Goal: Information Seeking & Learning: Learn about a topic

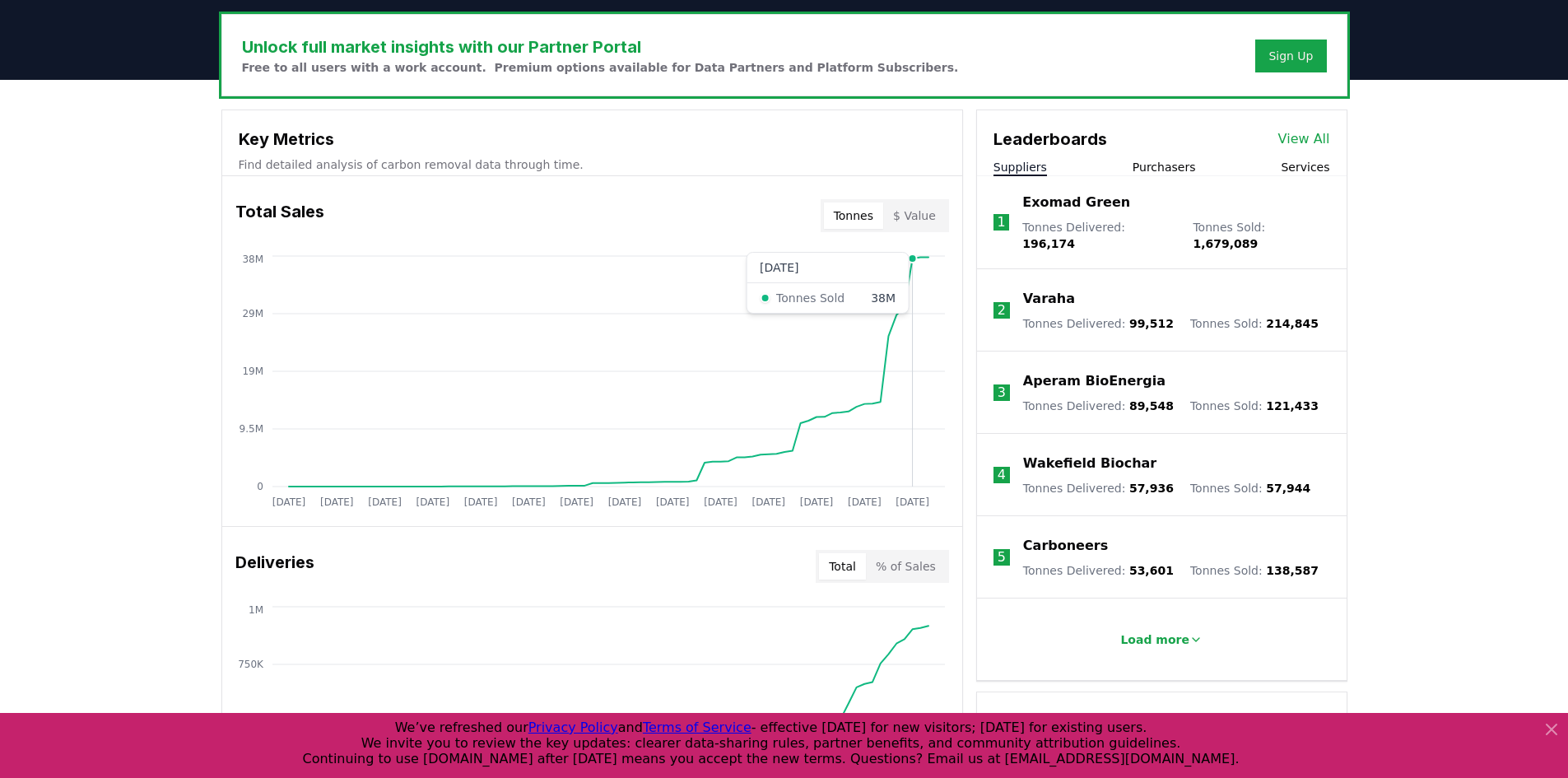
scroll to position [741, 0]
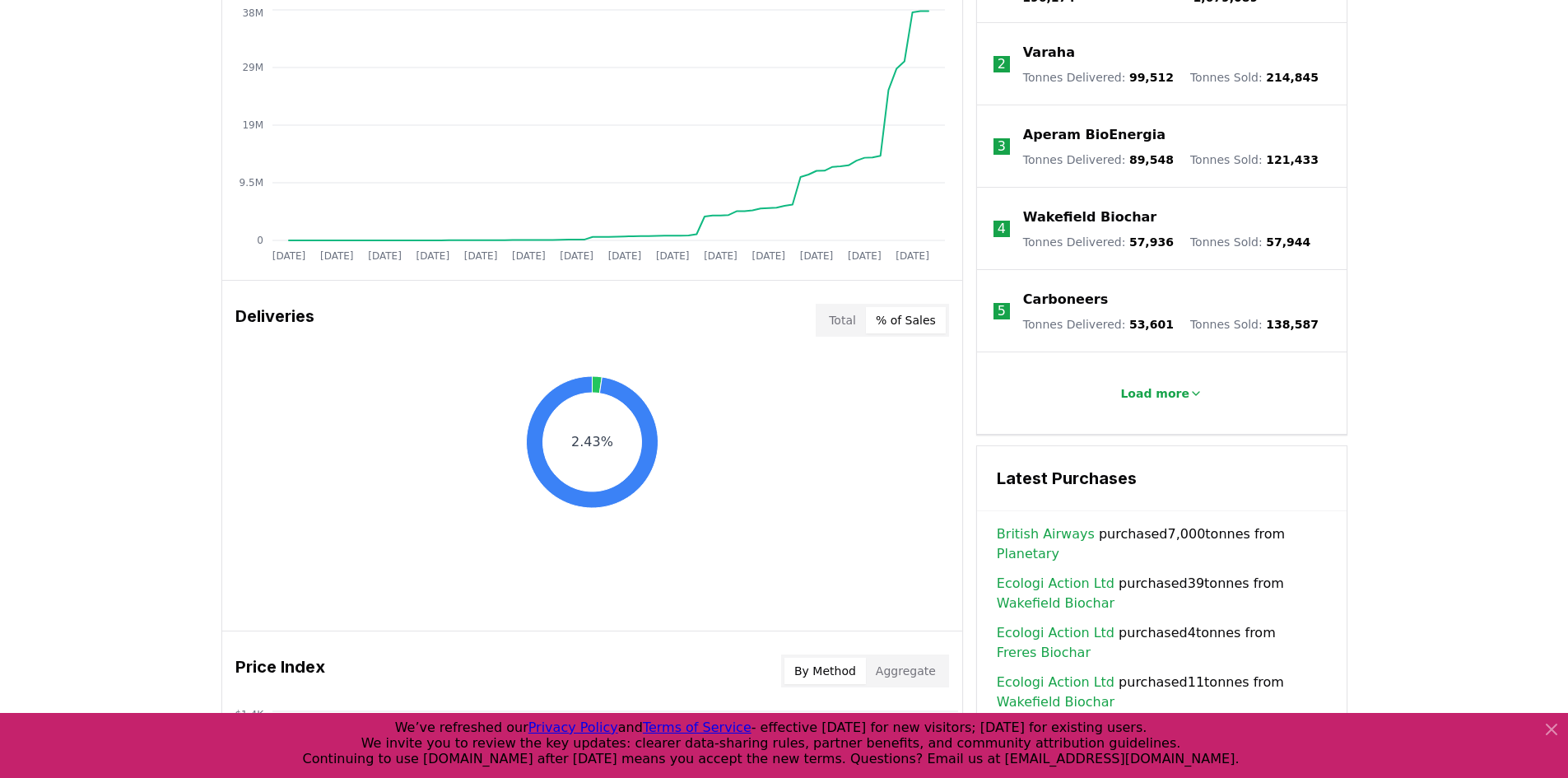
click at [903, 319] on button "% of Sales" at bounding box center [906, 320] width 80 height 27
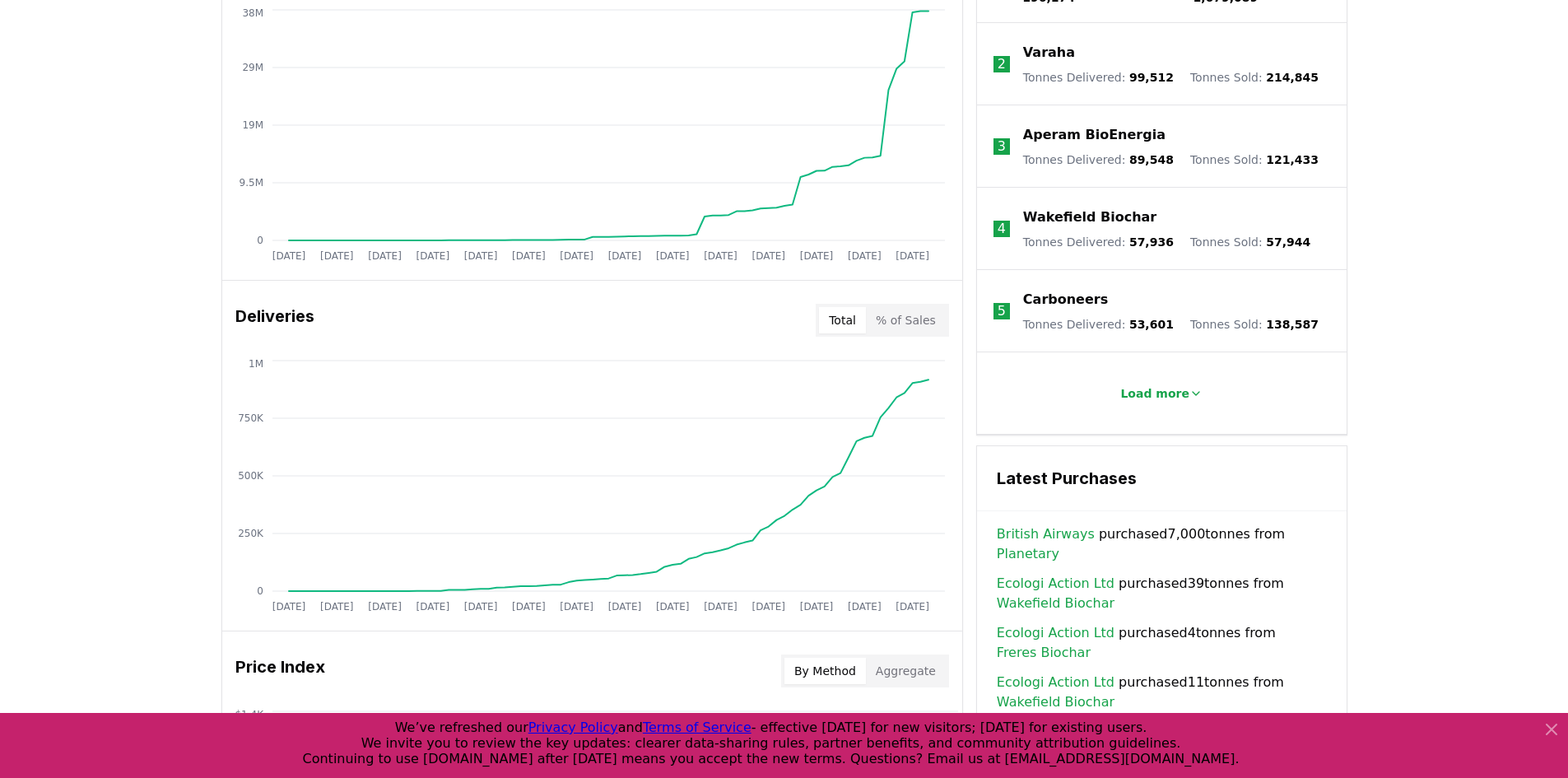
click at [831, 315] on button "Total" at bounding box center [842, 320] width 47 height 27
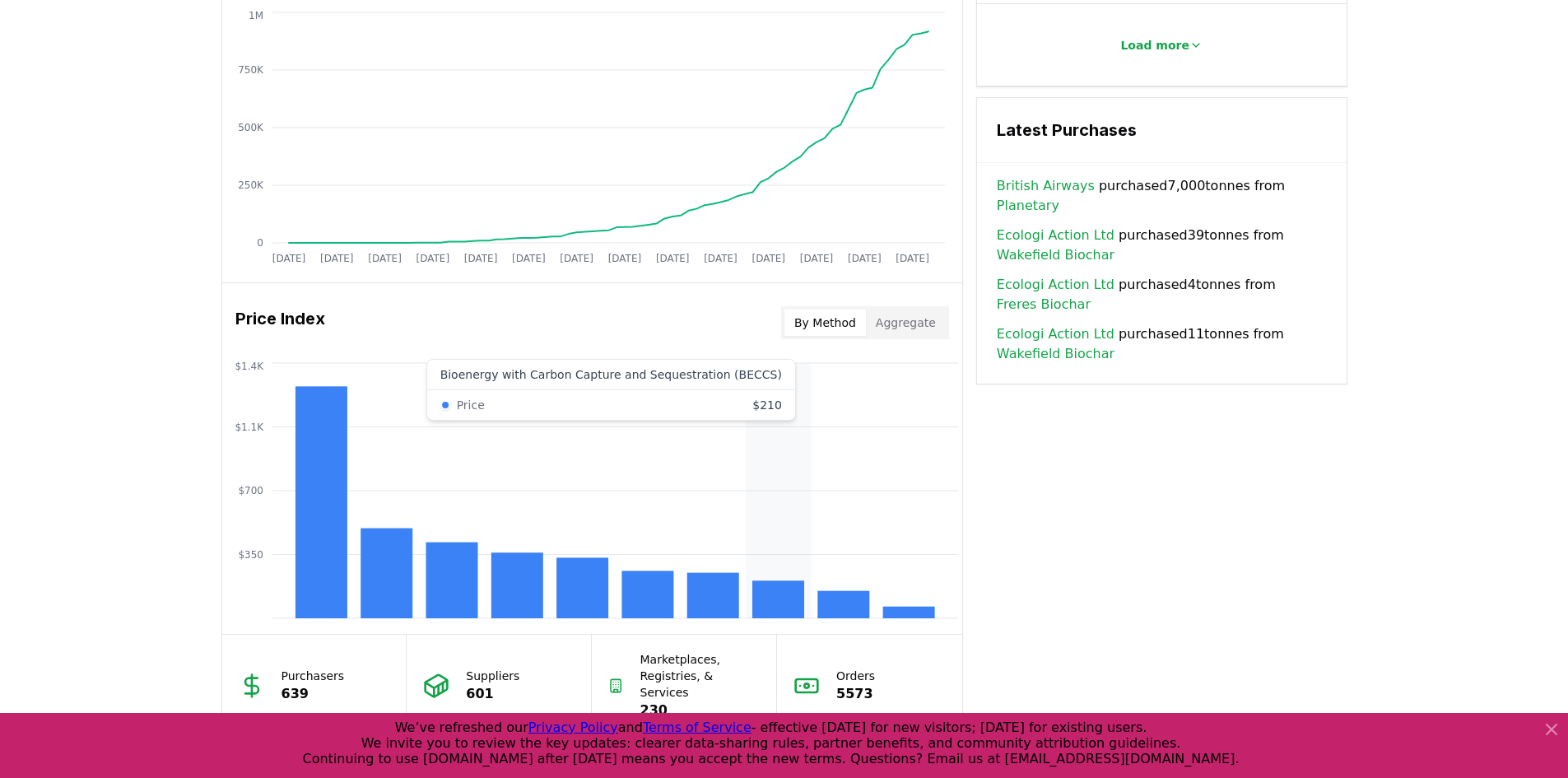
scroll to position [1070, 0]
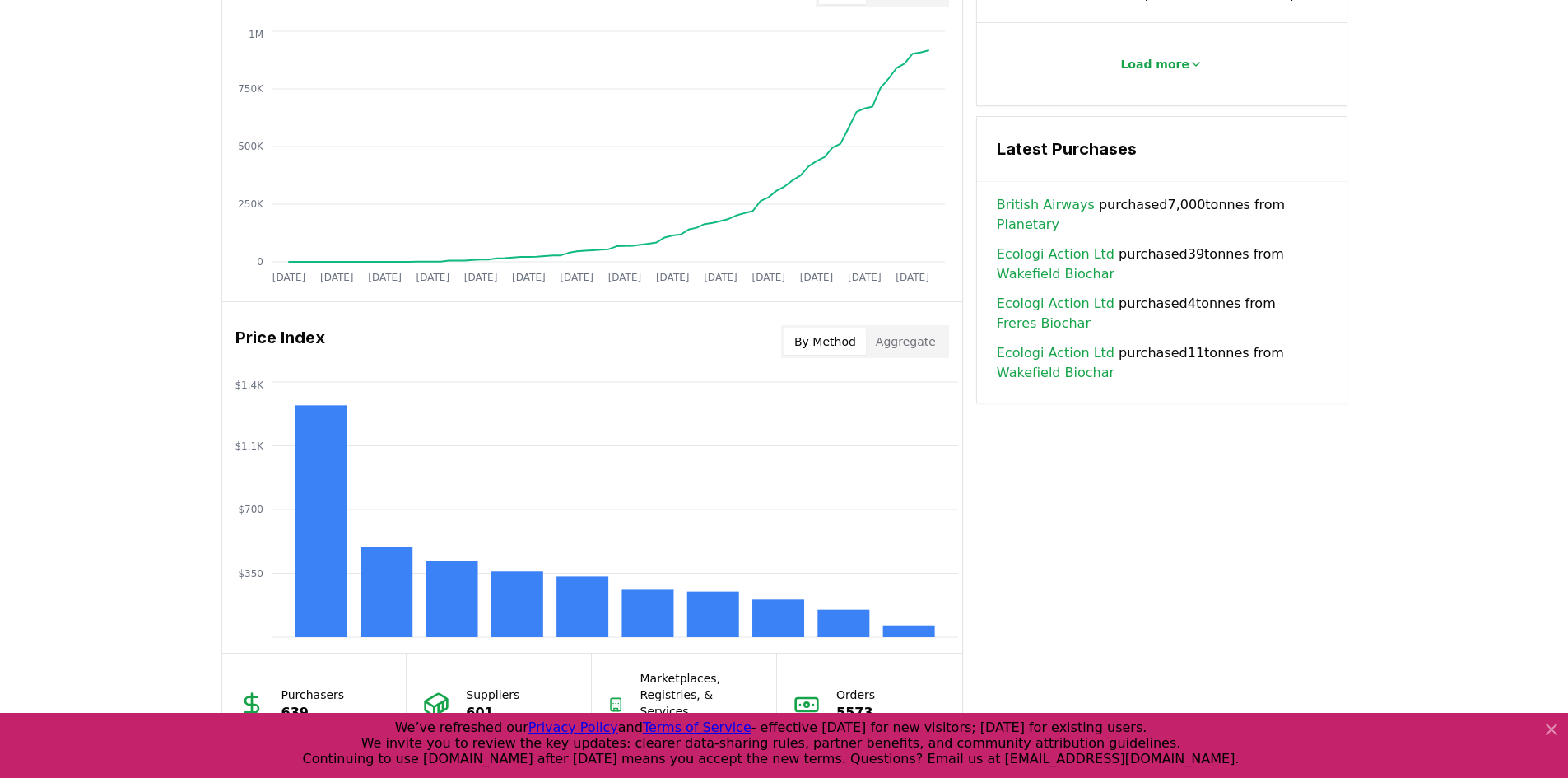
click at [907, 341] on button "Aggregate" at bounding box center [906, 342] width 80 height 27
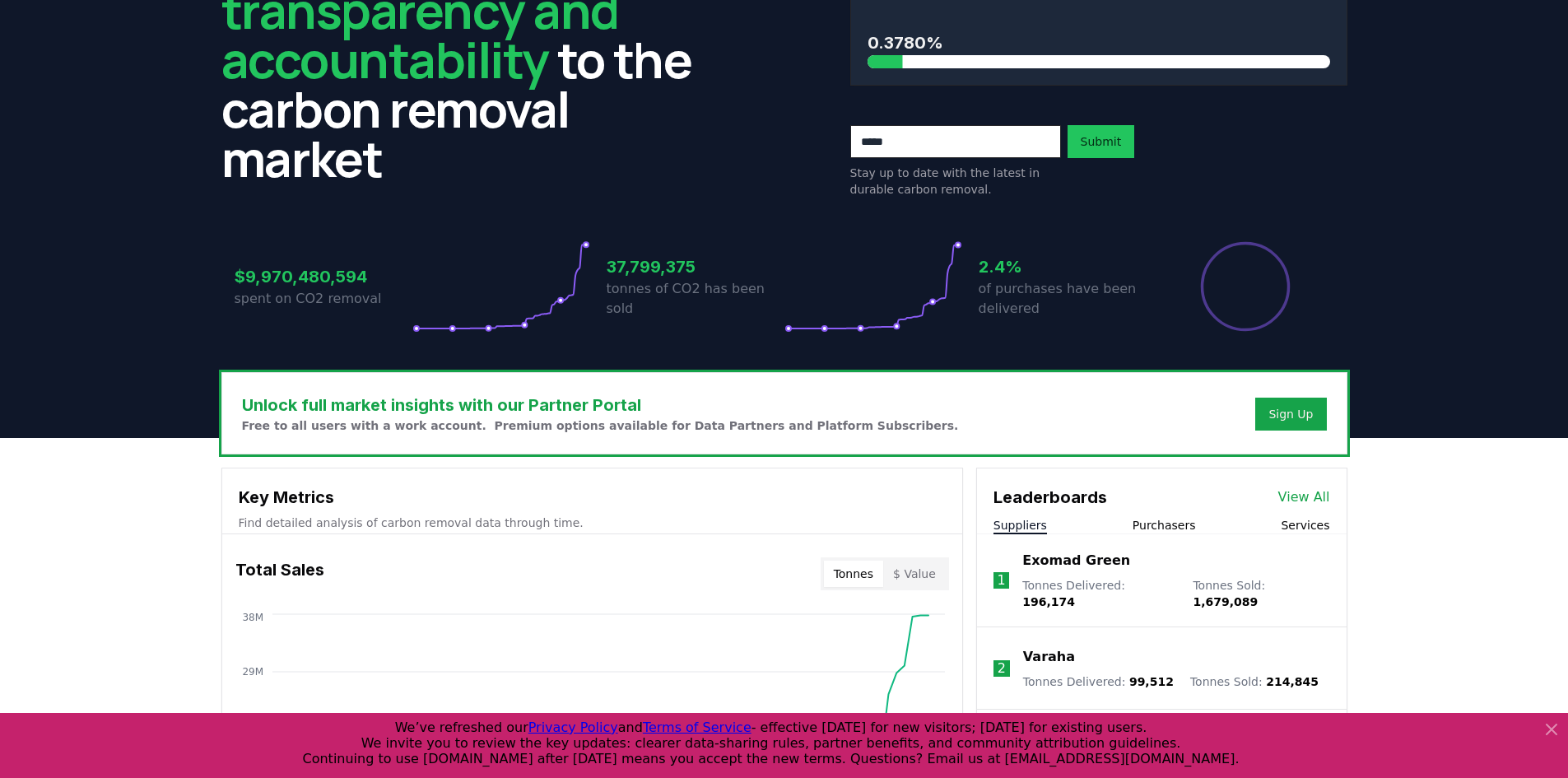
scroll to position [0, 0]
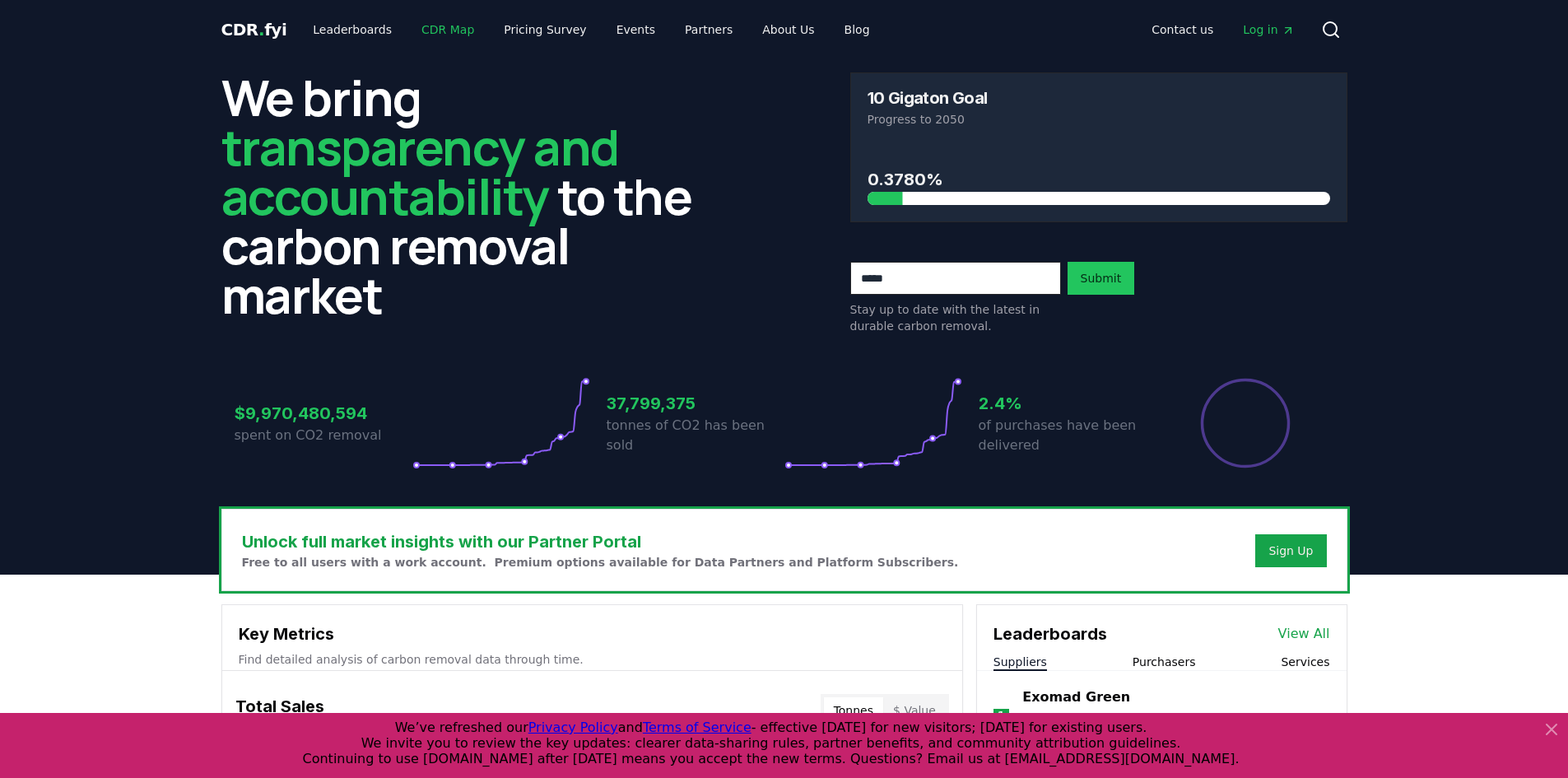
click at [430, 28] on link "CDR Map" at bounding box center [447, 29] width 79 height 29
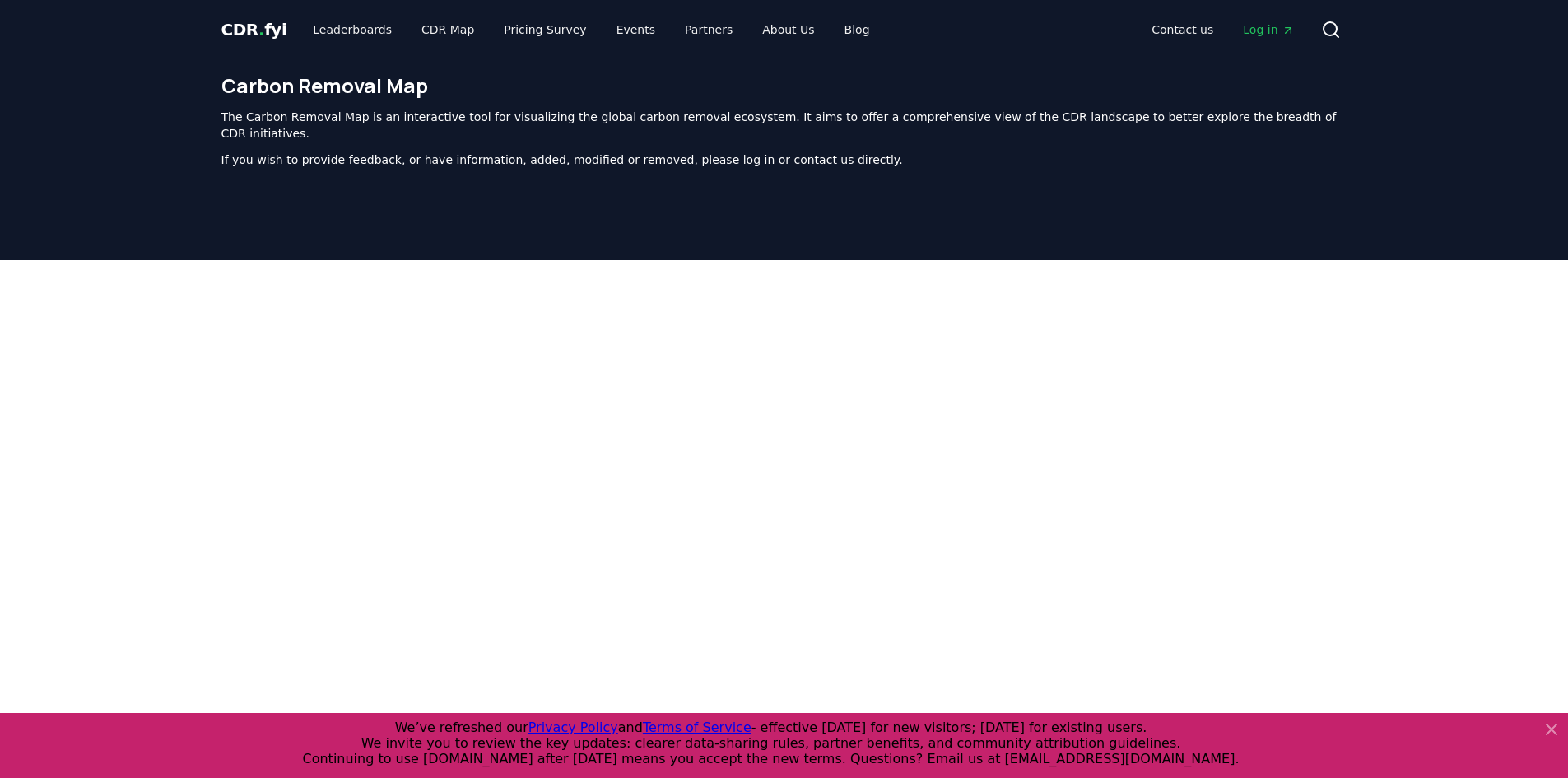
click at [1546, 733] on icon at bounding box center [1551, 729] width 20 height 20
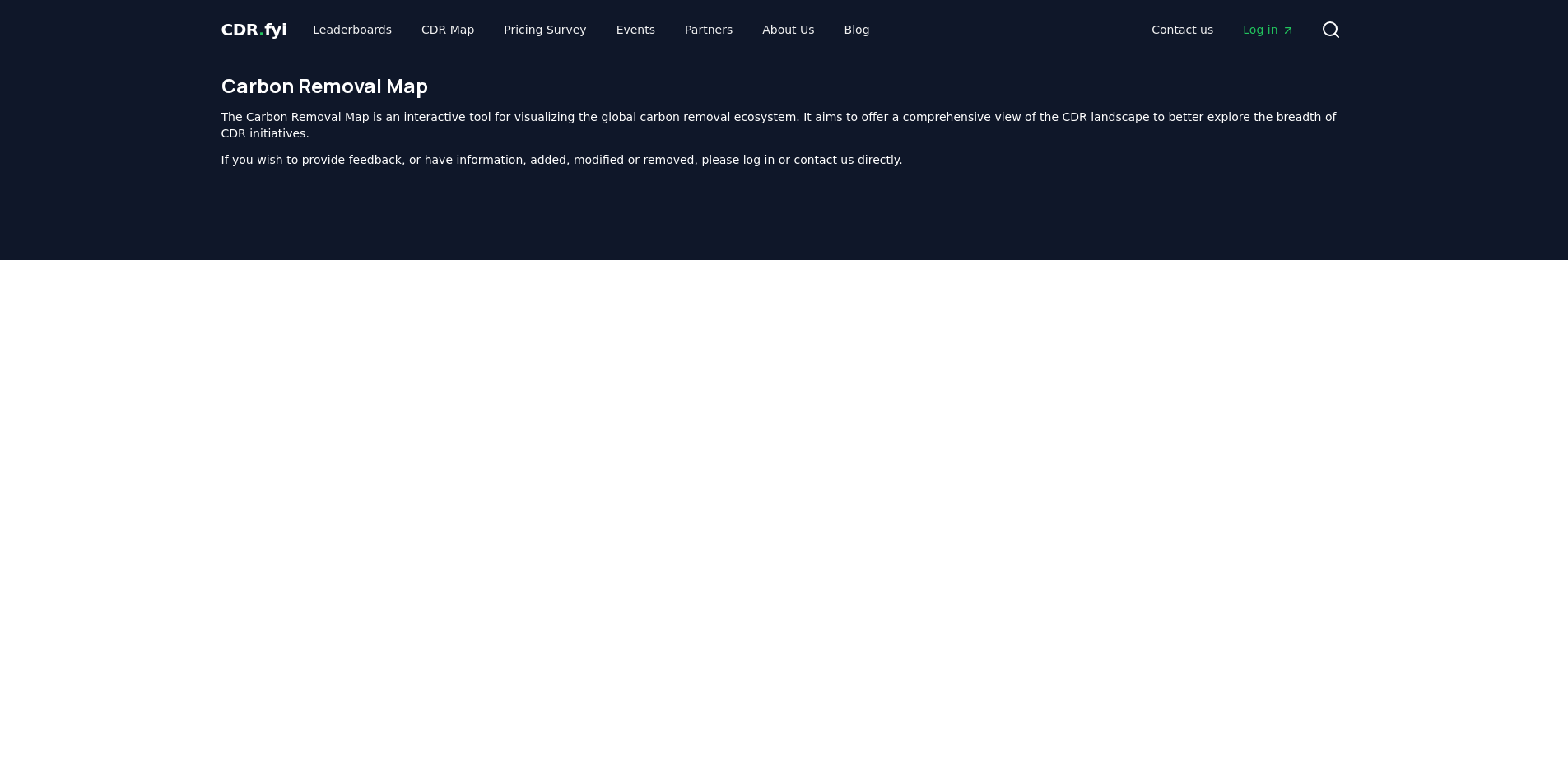
click at [1257, 29] on span "Log in" at bounding box center [1269, 29] width 51 height 16
click at [331, 30] on link "Leaderboards" at bounding box center [351, 29] width 105 height 29
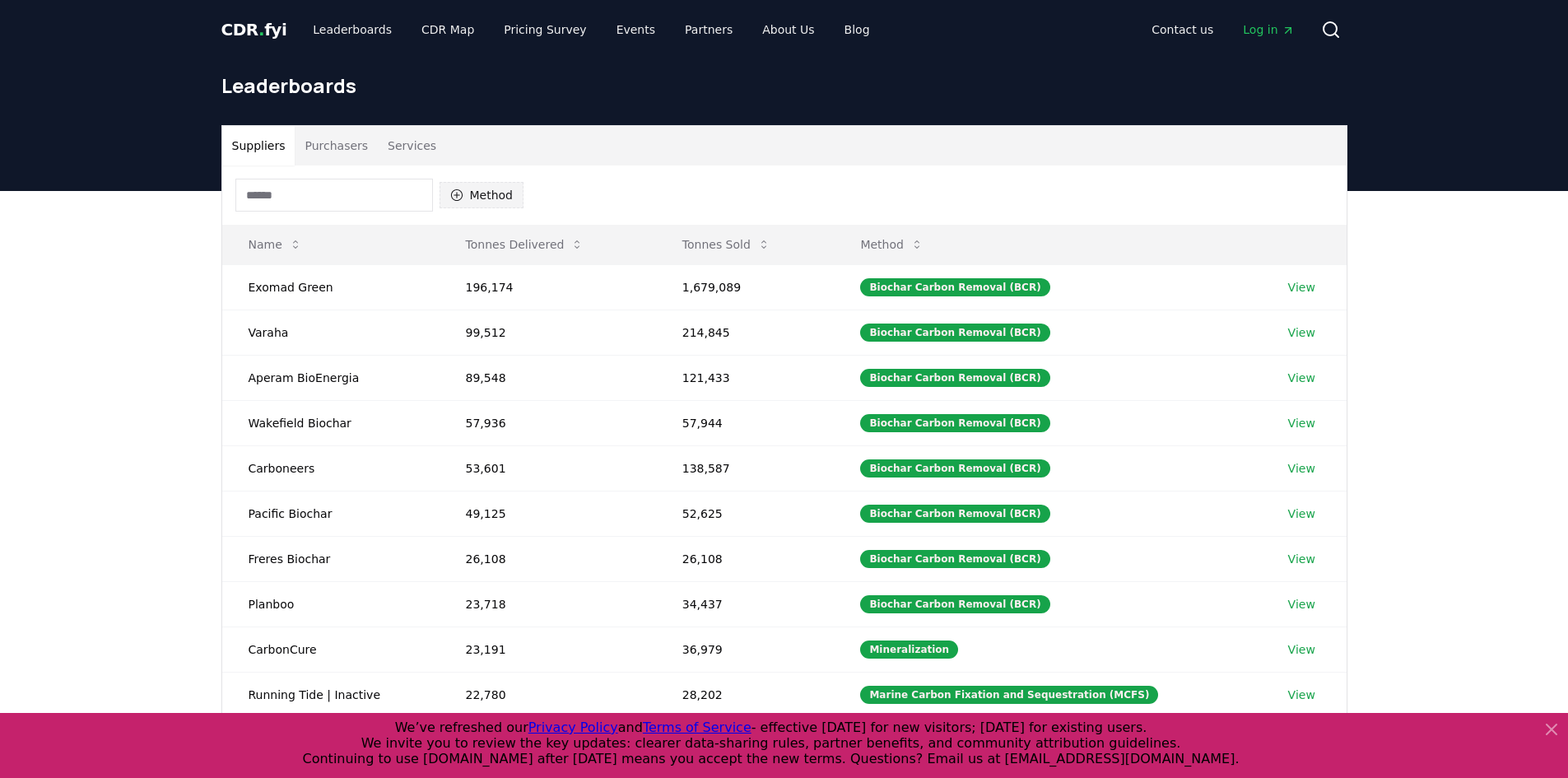
click at [467, 191] on button "Method" at bounding box center [481, 195] width 84 height 27
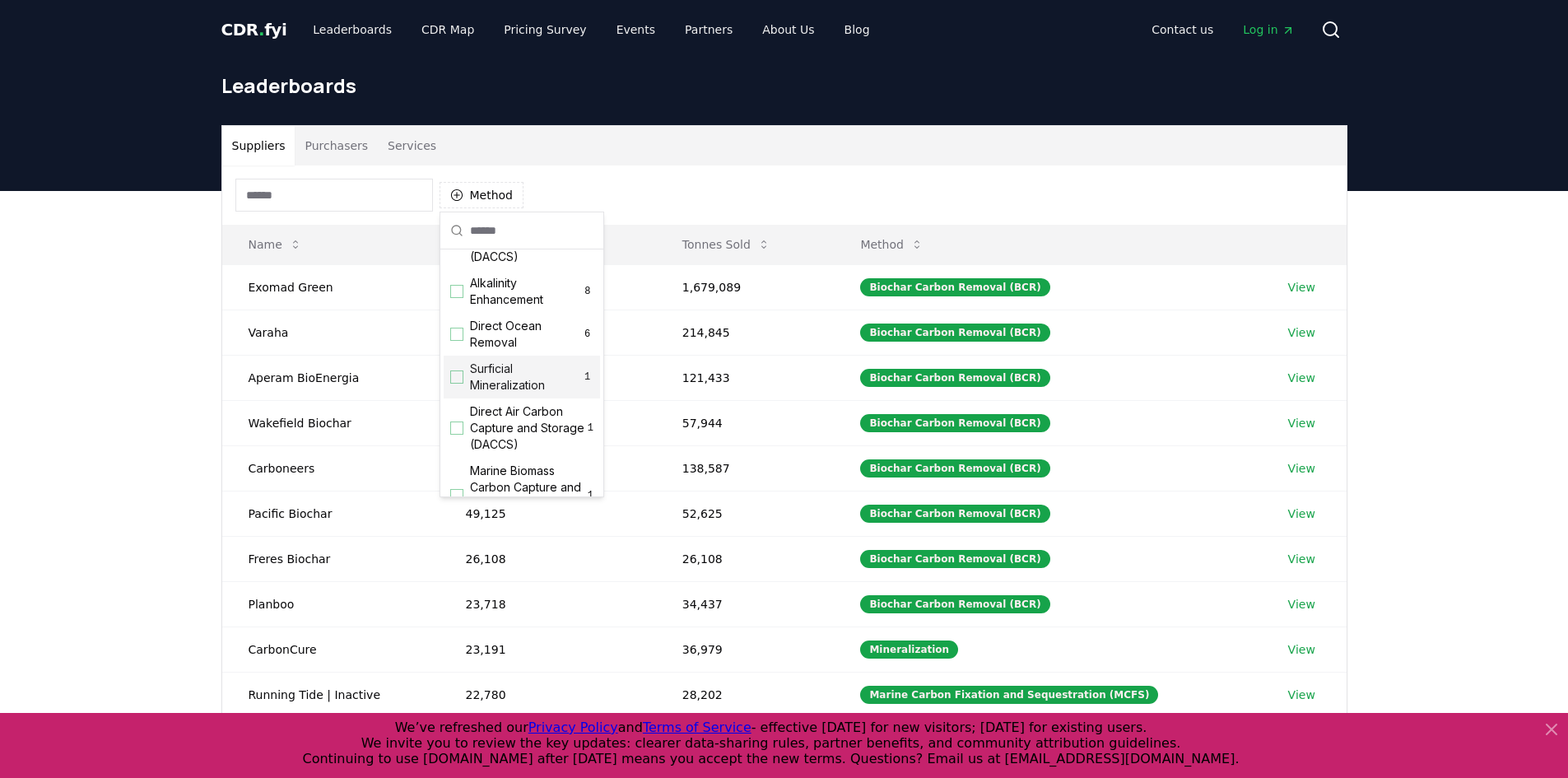
scroll to position [411, 0]
click at [502, 303] on span "Direct Air Carbon Capture and Sequestration (DACCS)" at bounding box center [526, 271] width 112 height 66
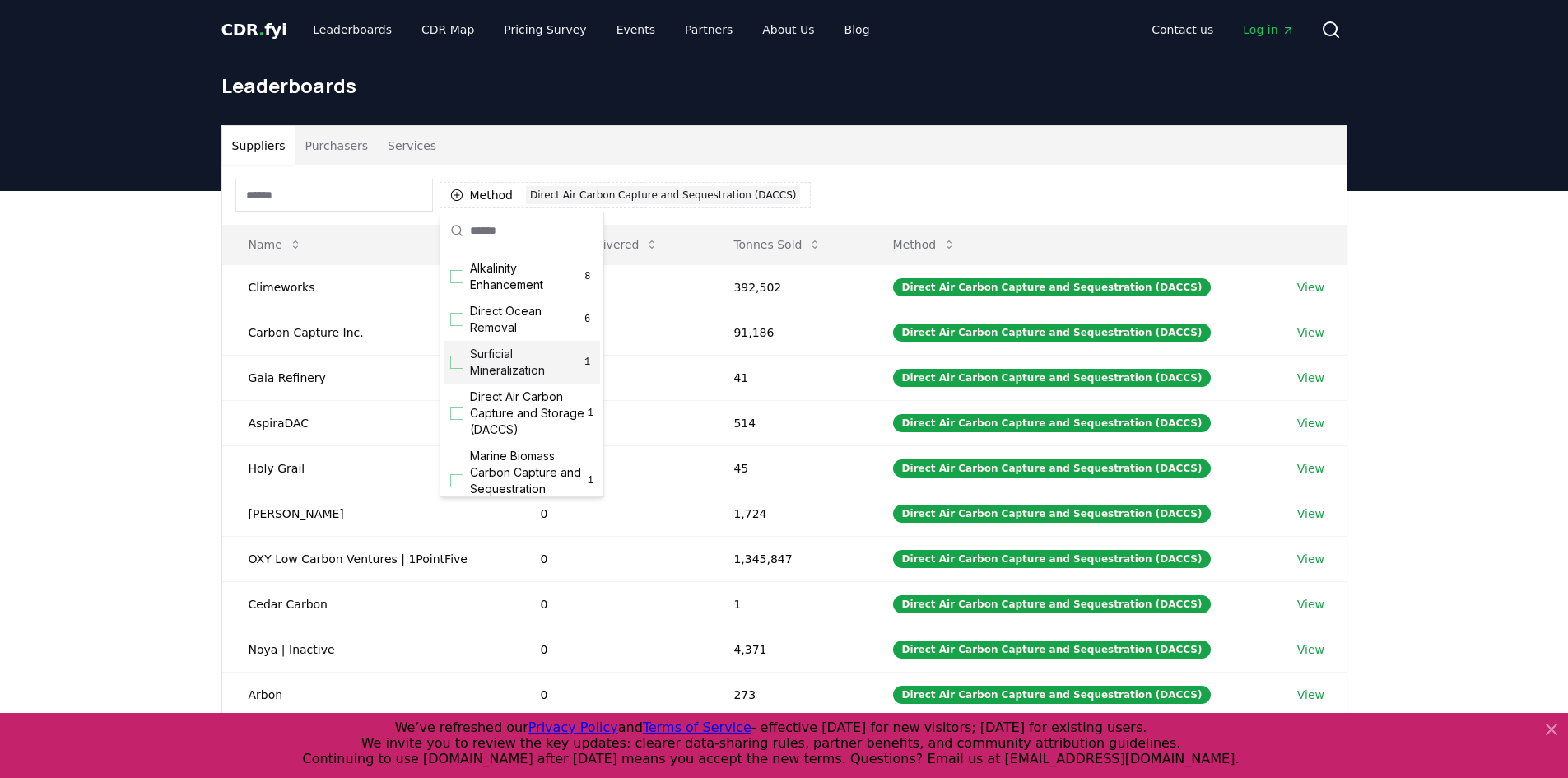
scroll to position [494, 0]
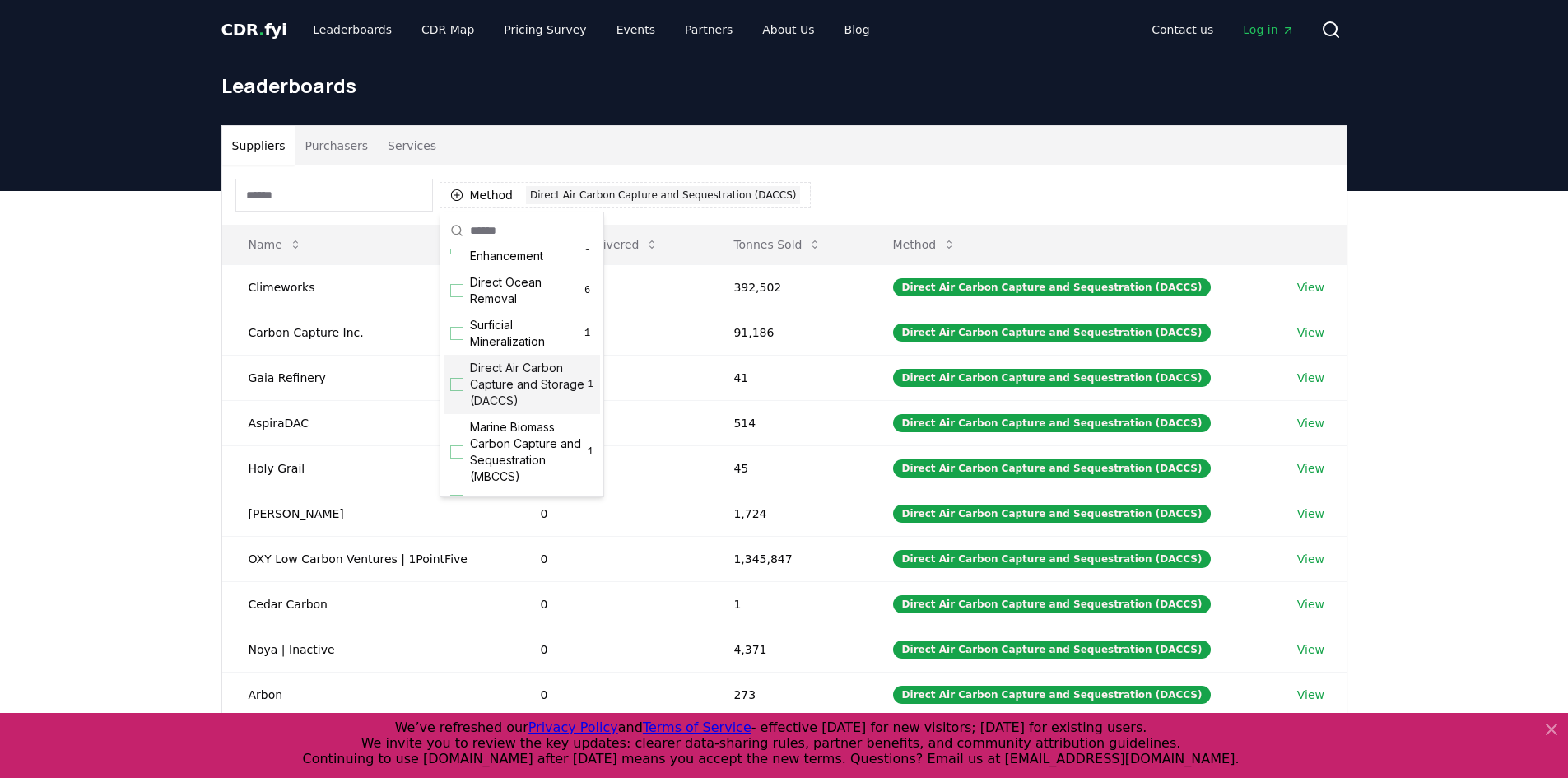
click at [511, 409] on span "Direct Air Carbon Capture and Storage (DACCS)" at bounding box center [529, 385] width 117 height 49
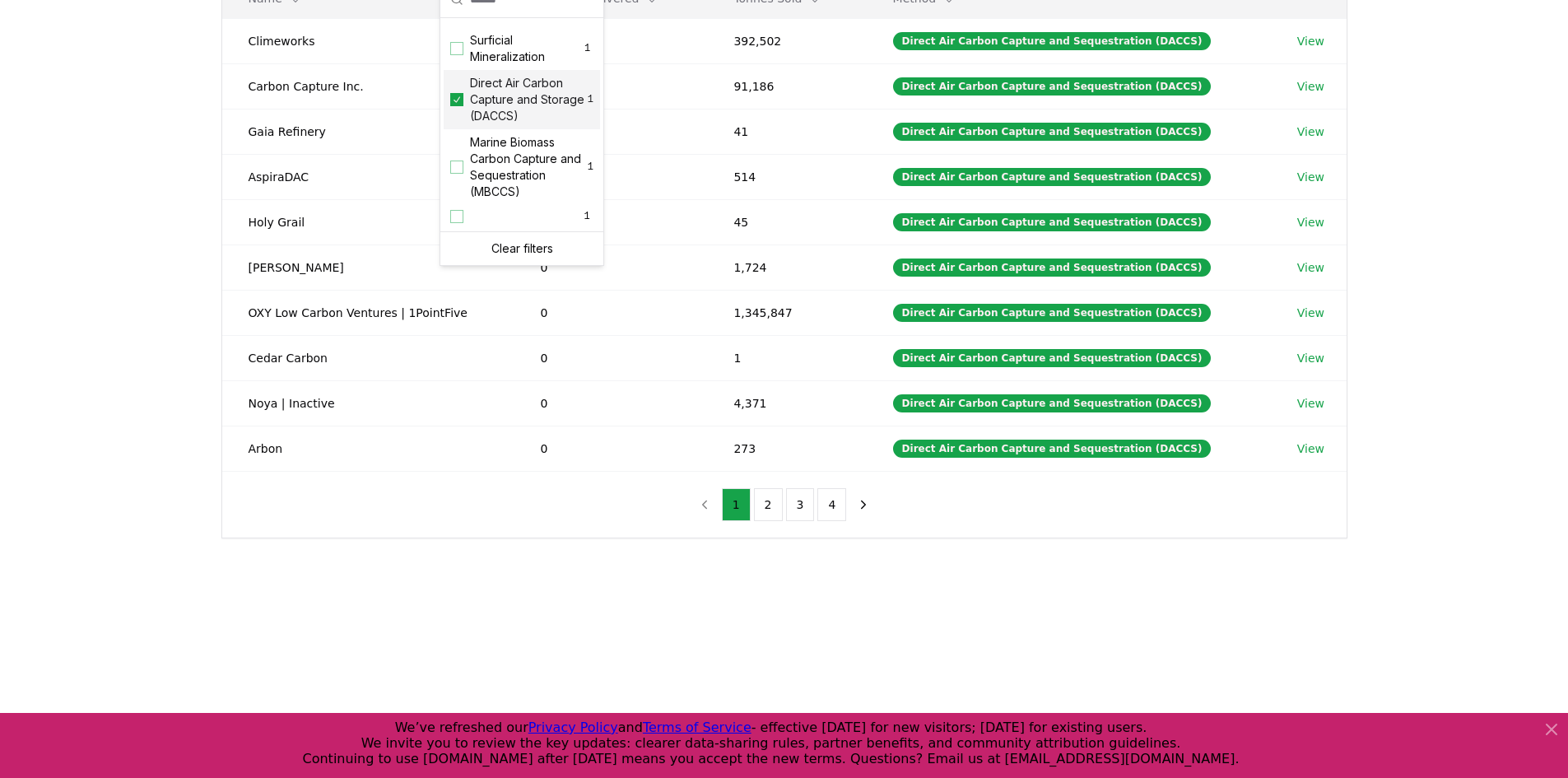
scroll to position [247, 0]
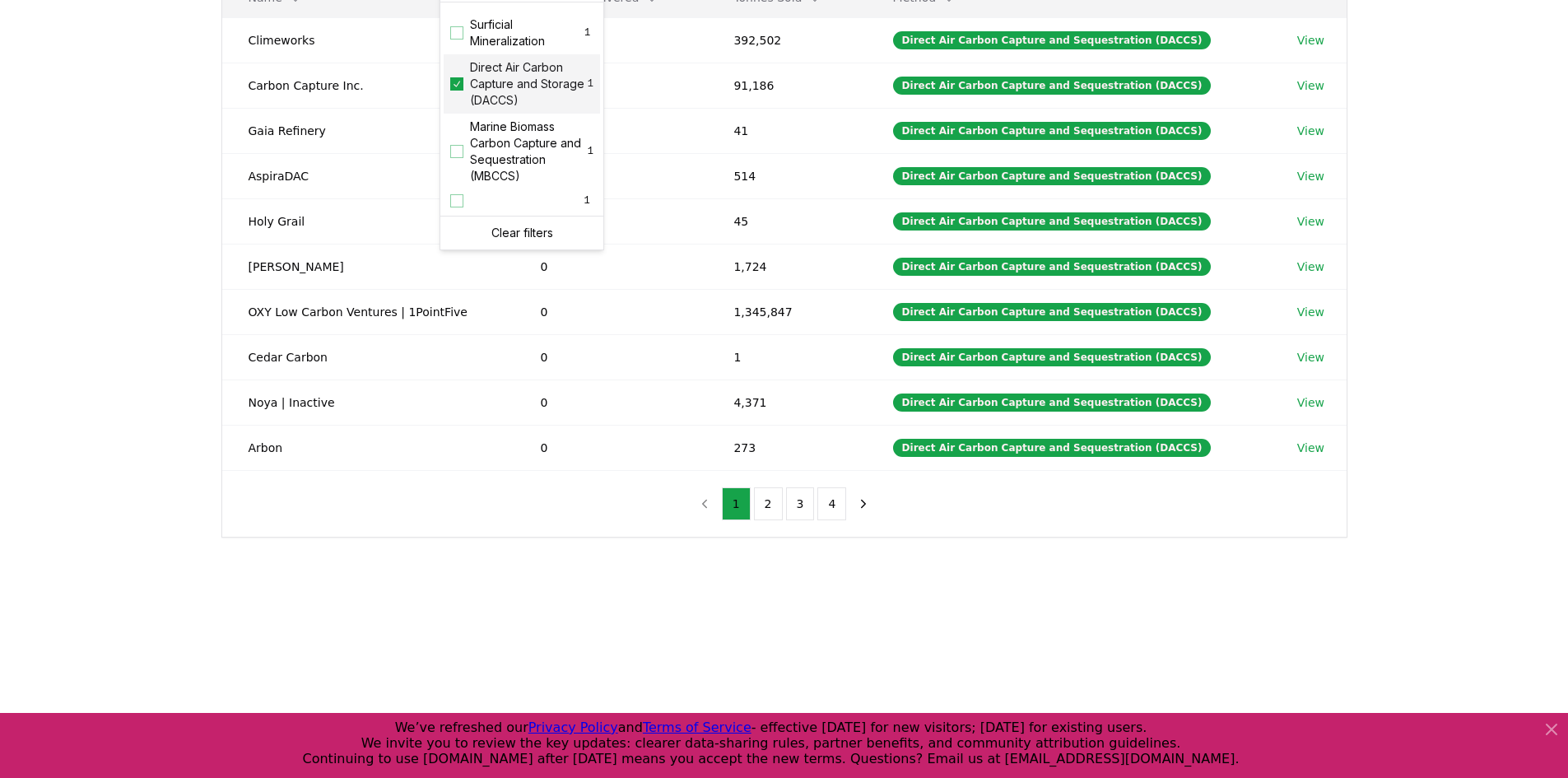
click at [584, 636] on main "Suppliers Purchasers Services Method 2 Direct Air Carbon Capture and Sequestrat…" at bounding box center [784, 333] width 1568 height 778
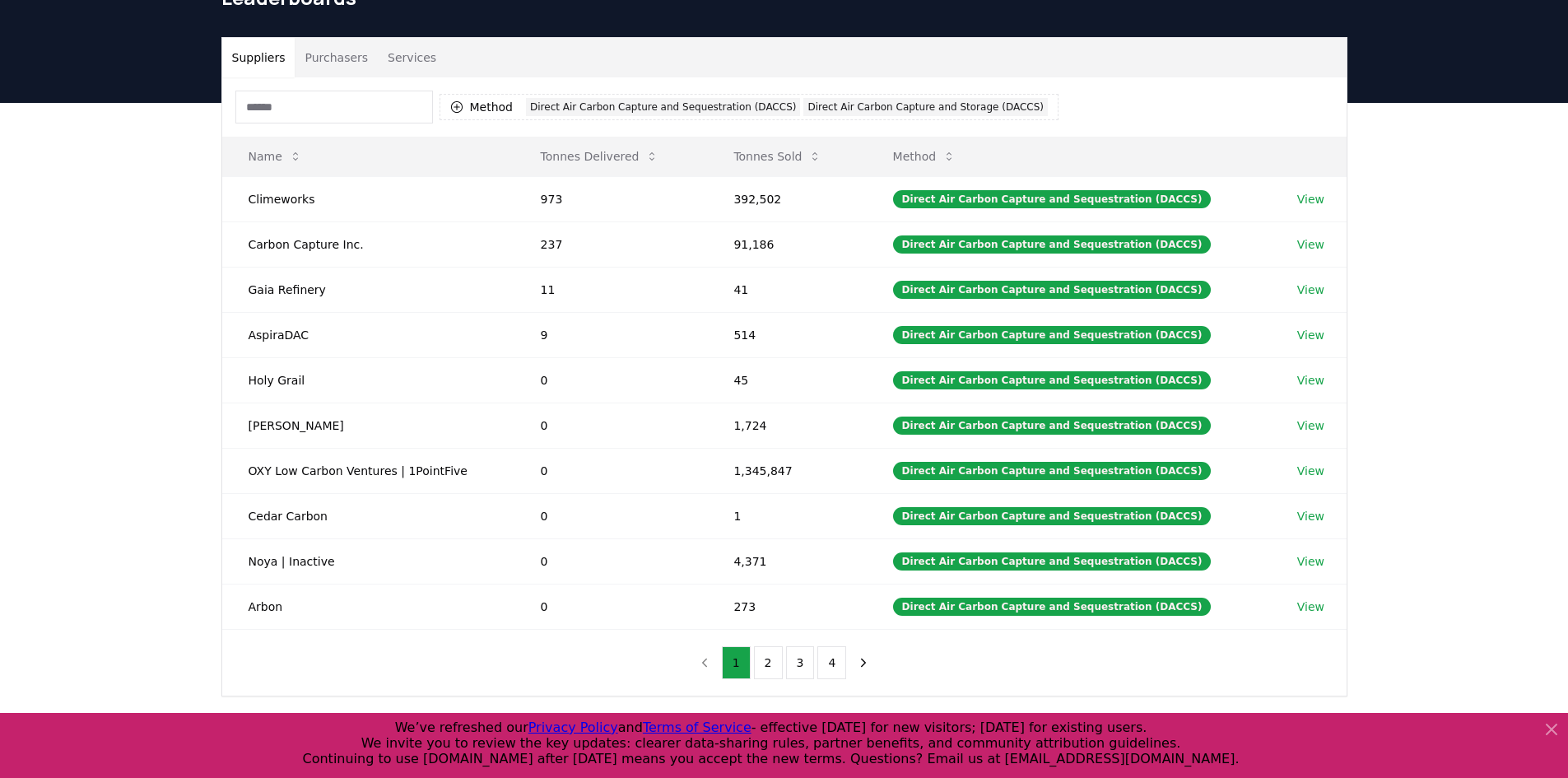
scroll to position [82, 0]
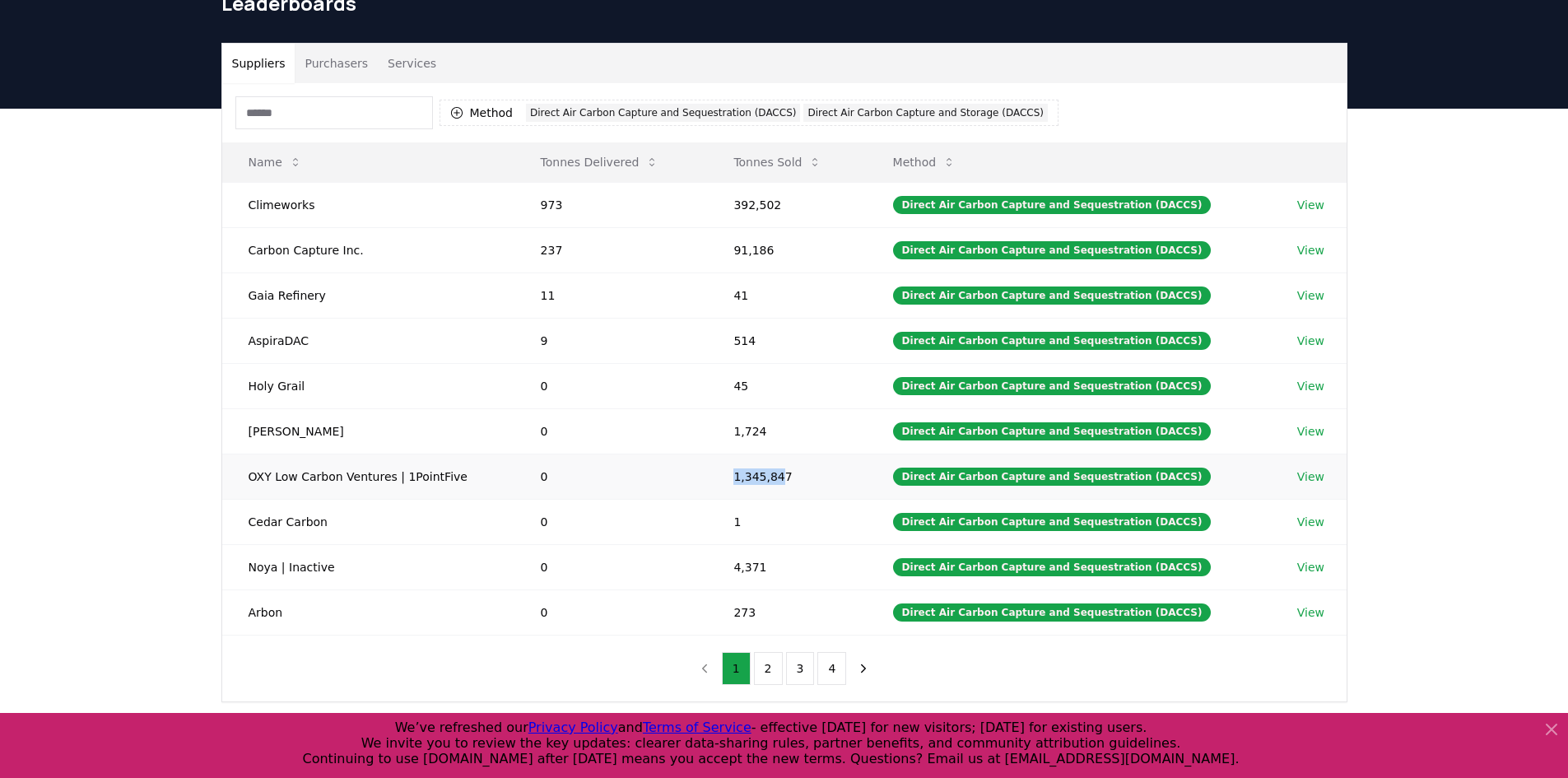
drag, startPoint x: 788, startPoint y: 480, endPoint x: 694, endPoint y: 477, distance: 94.0
click at [694, 477] on tr "OXY Low Carbon Ventures | 1PointFive 0 1,345,847 Direct Air Carbon Capture and …" at bounding box center [784, 477] width 1125 height 45
click at [835, 468] on td "1,345,847" at bounding box center [786, 477] width 159 height 45
click at [773, 674] on button "2" at bounding box center [768, 668] width 28 height 33
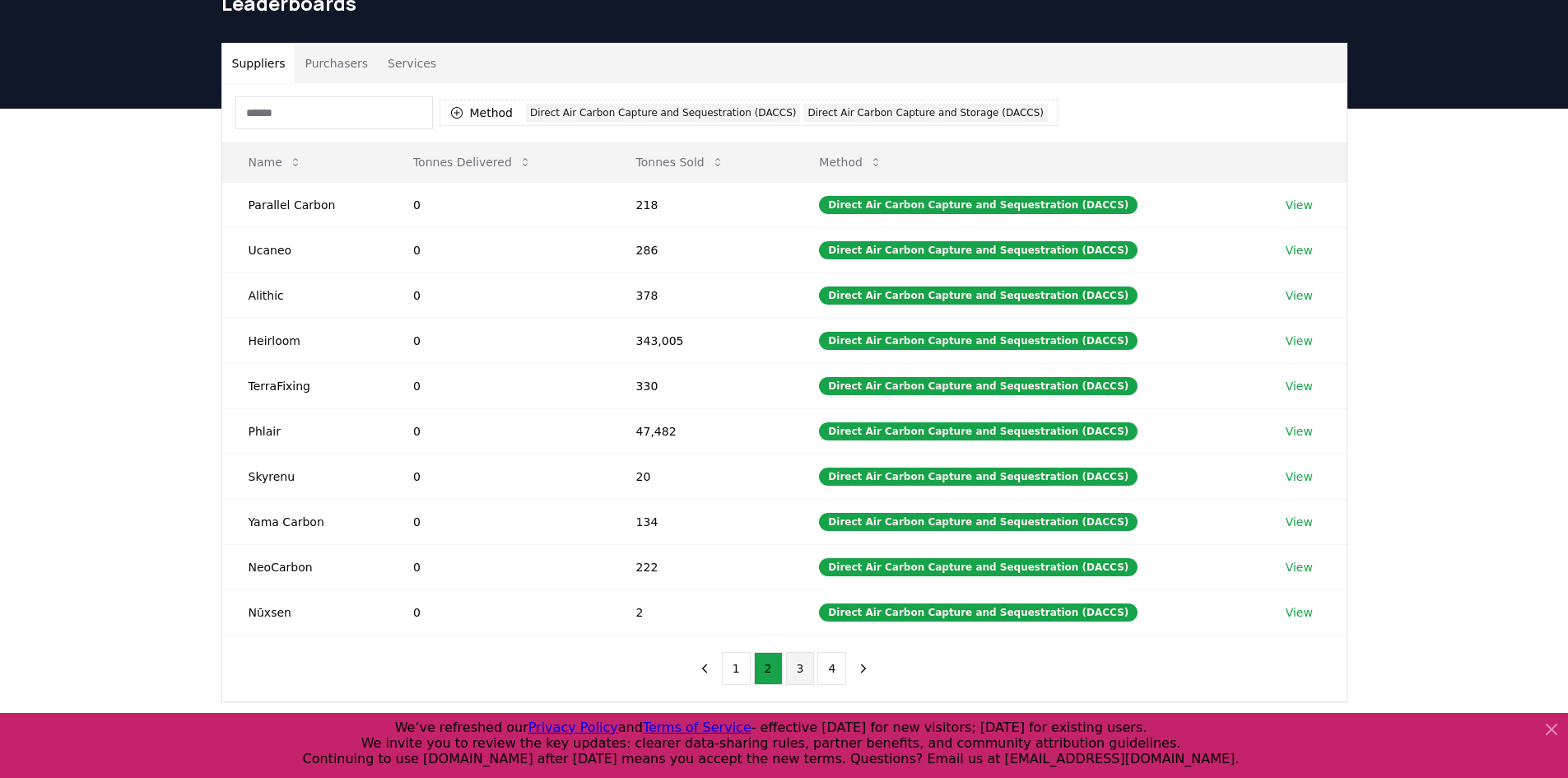
click at [798, 668] on button "3" at bounding box center [801, 668] width 28 height 33
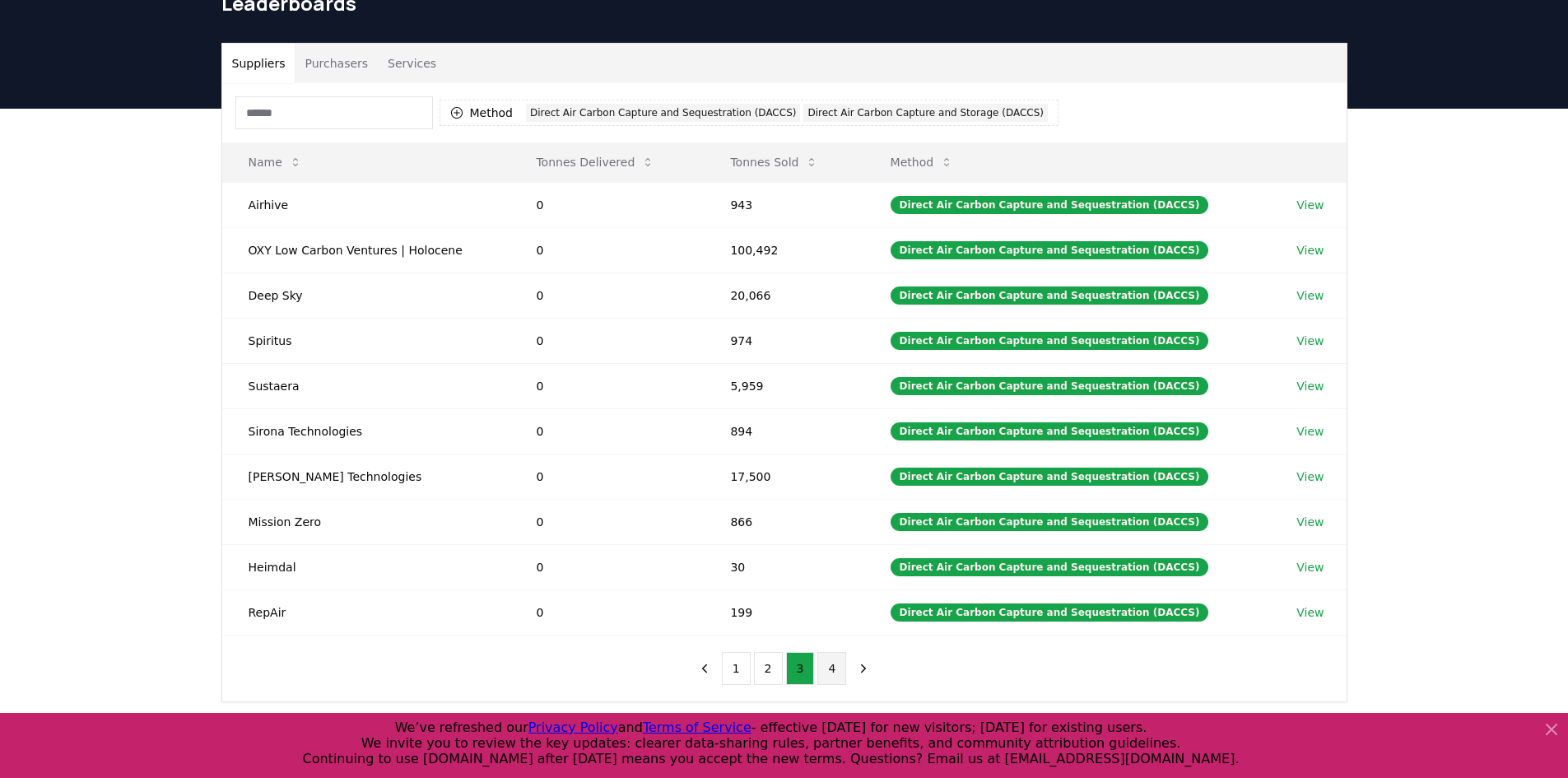
click at [832, 662] on button "4" at bounding box center [832, 668] width 28 height 33
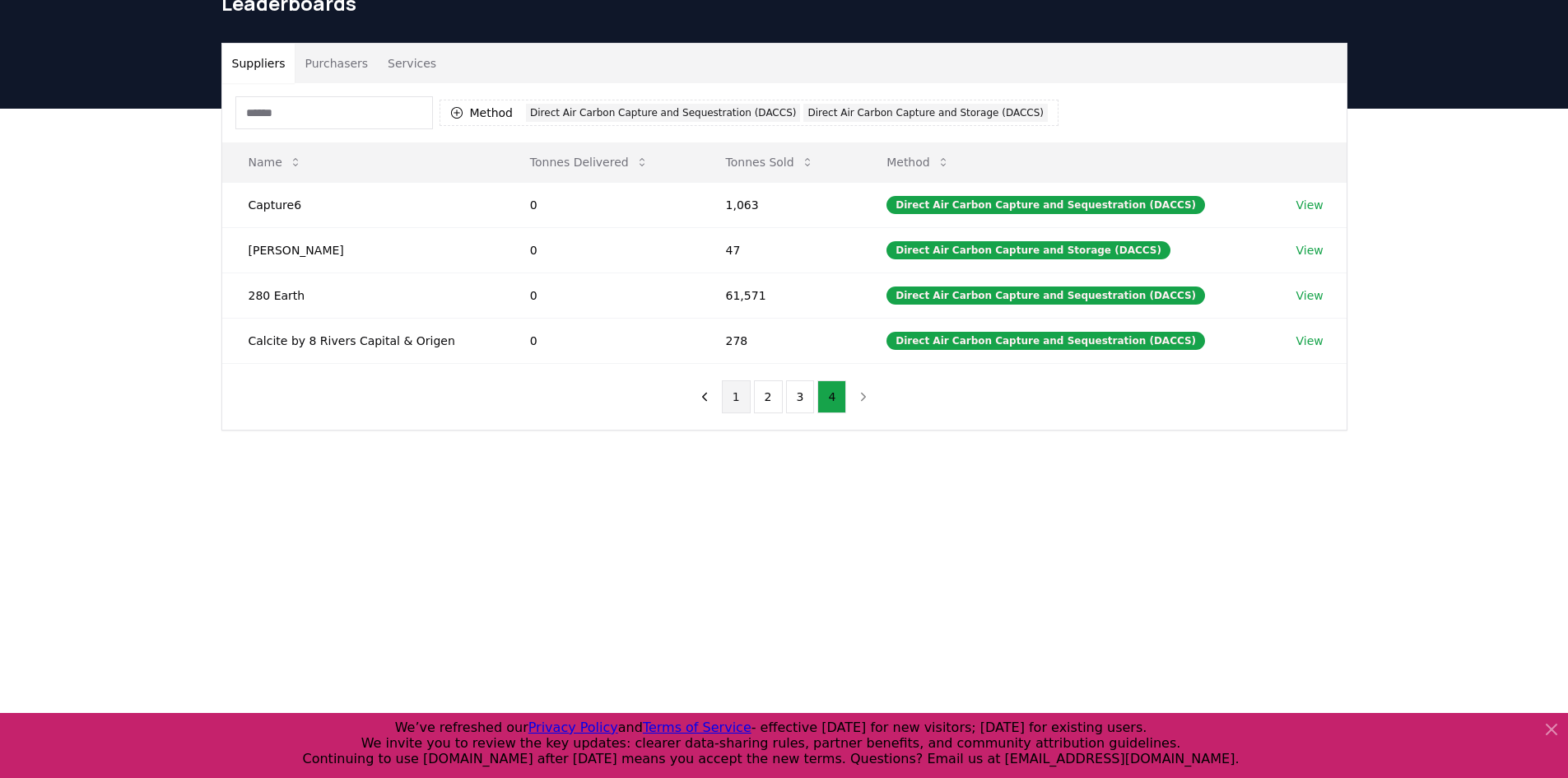
click at [748, 405] on button "1" at bounding box center [736, 396] width 28 height 33
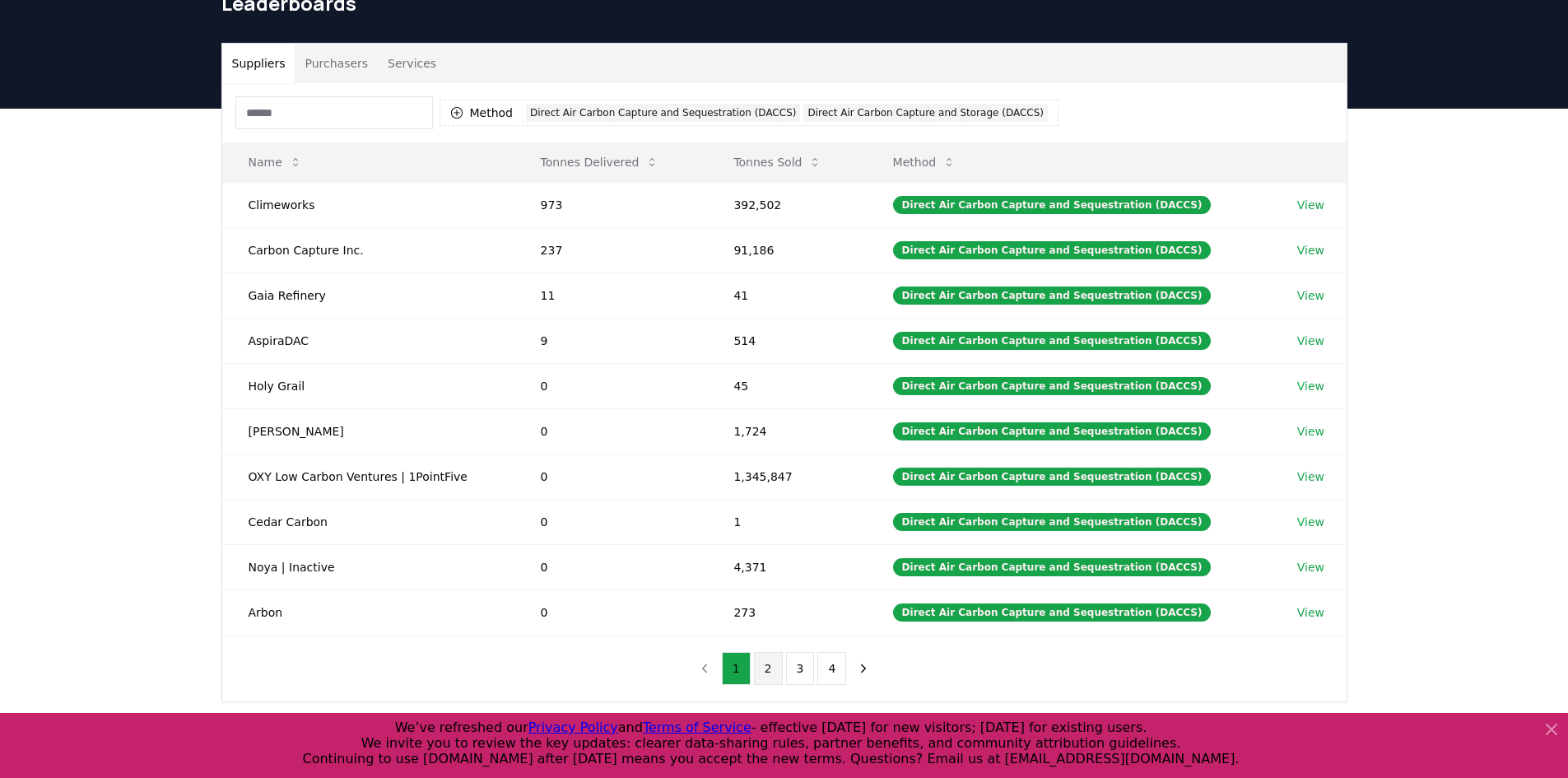
click at [764, 668] on button "2" at bounding box center [768, 668] width 28 height 33
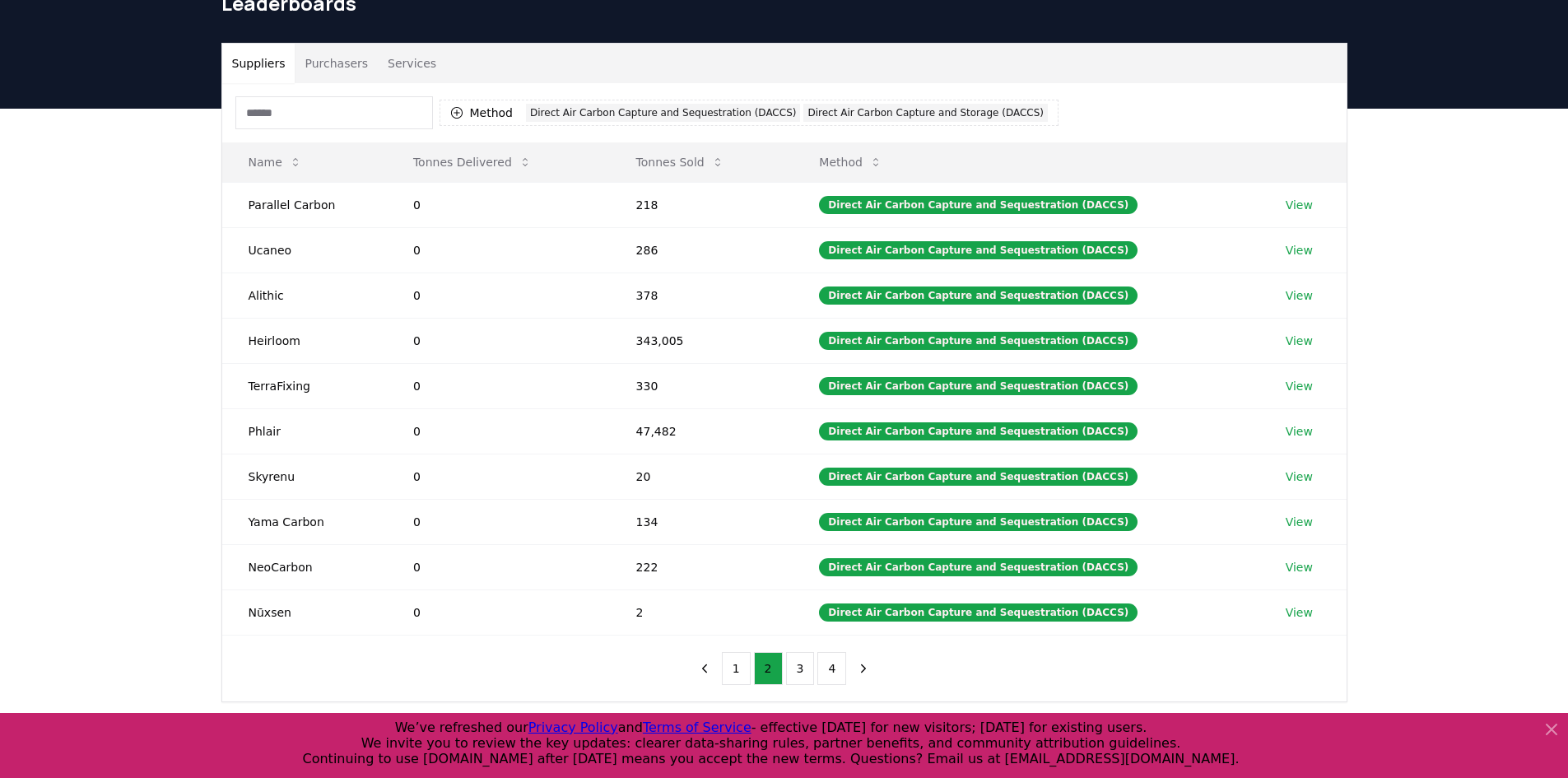
click at [757, 694] on div "1 2 3 4" at bounding box center [784, 669] width 221 height 66
click at [748, 671] on button "1" at bounding box center [736, 668] width 28 height 33
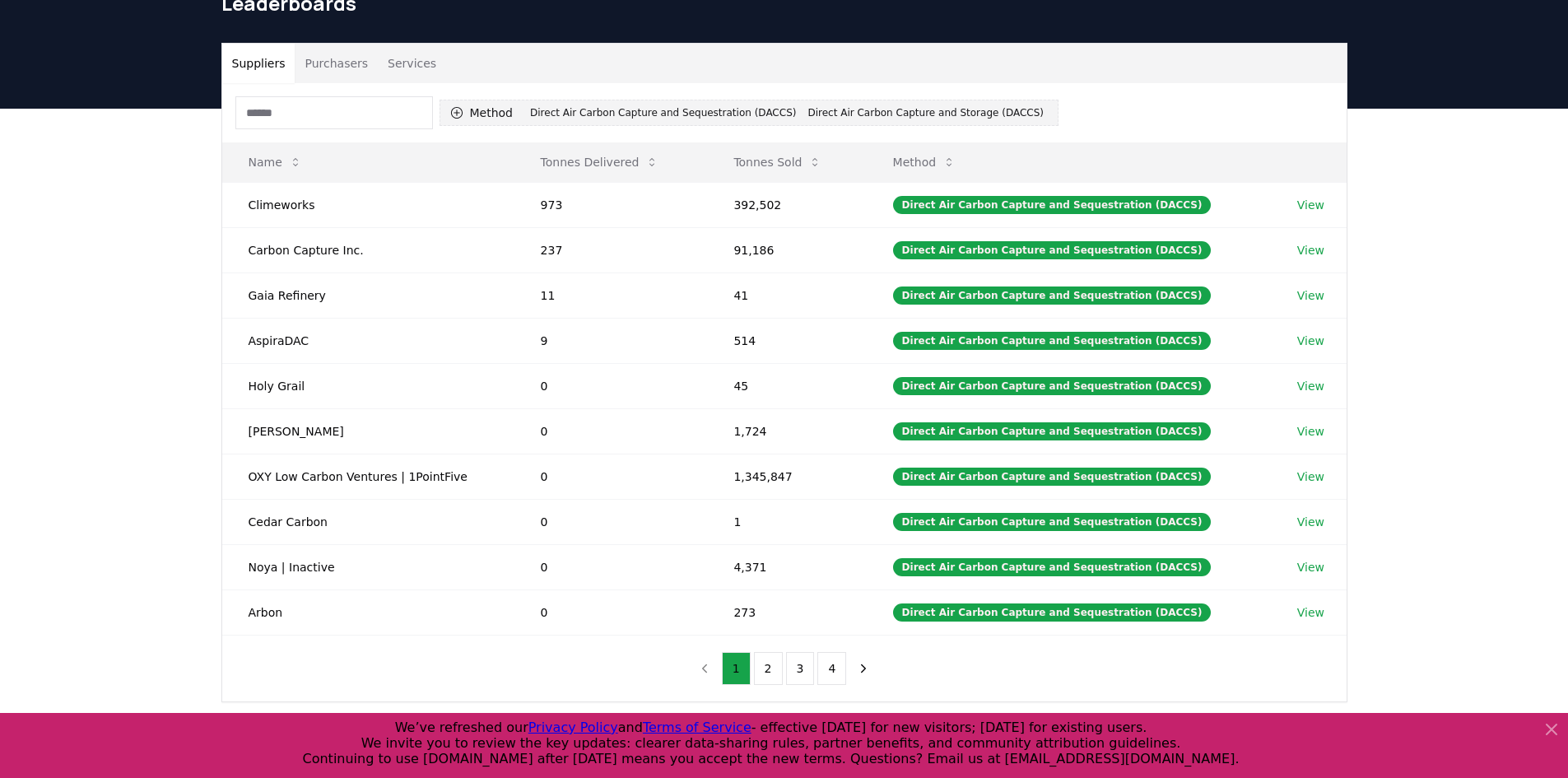
click at [469, 106] on button "Method 2 Direct Air Carbon Capture and Sequestration (DACCS) Direct Air Carbon …" at bounding box center [748, 113] width 619 height 27
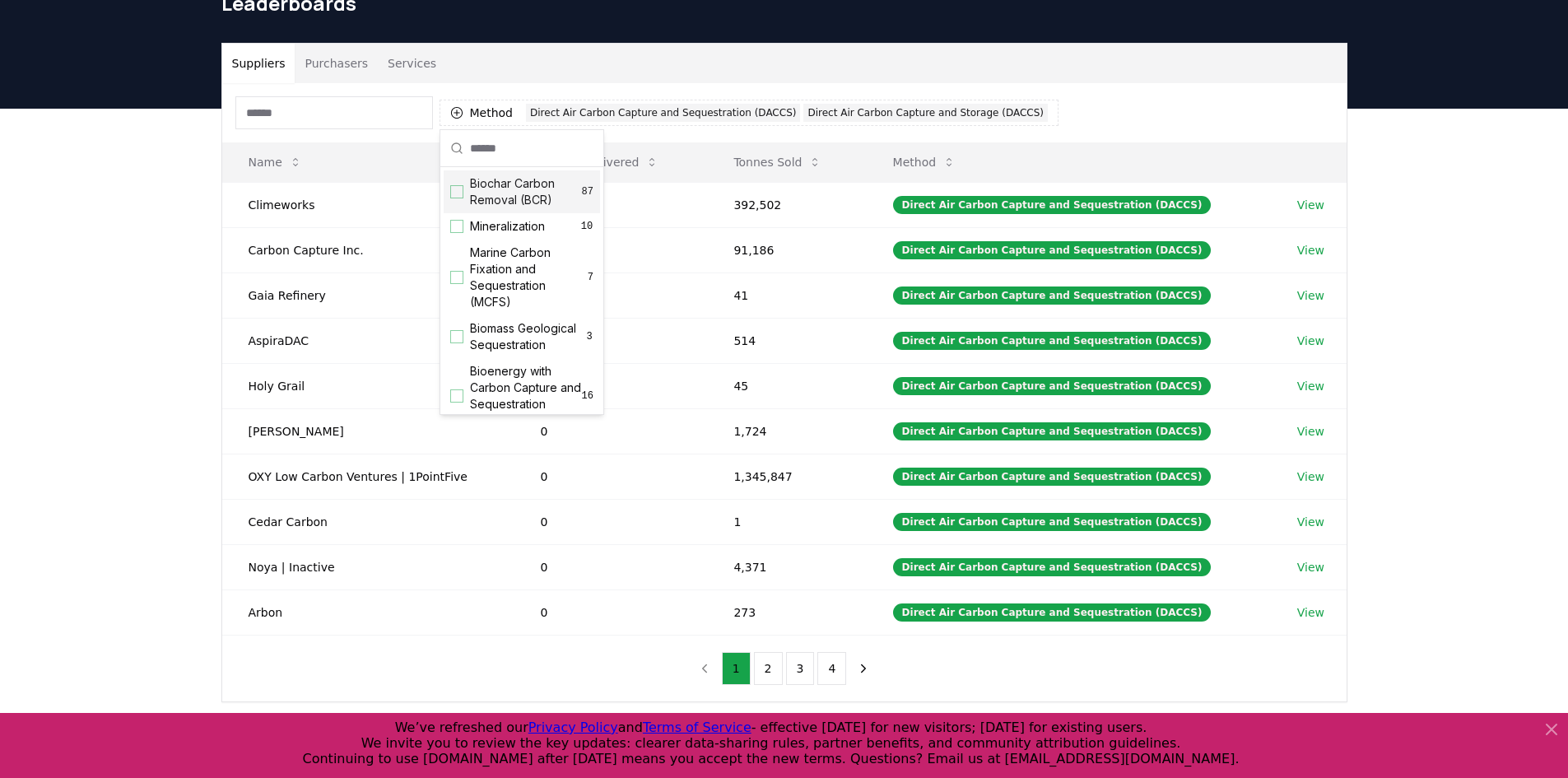
click at [462, 197] on div "Suggestions" at bounding box center [457, 191] width 13 height 13
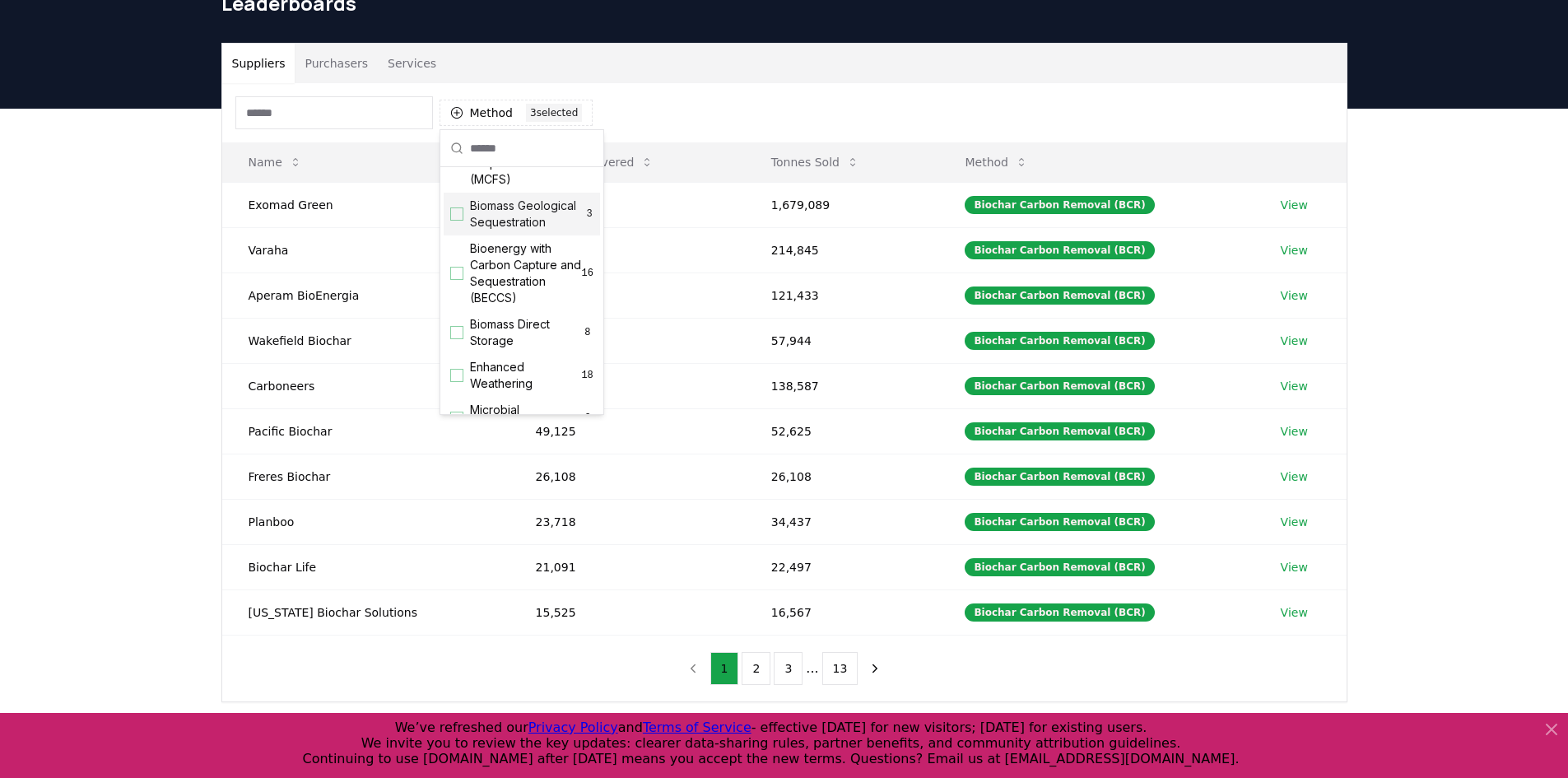
scroll to position [330, 0]
click at [458, 278] on icon "Suggestions" at bounding box center [457, 271] width 11 height 13
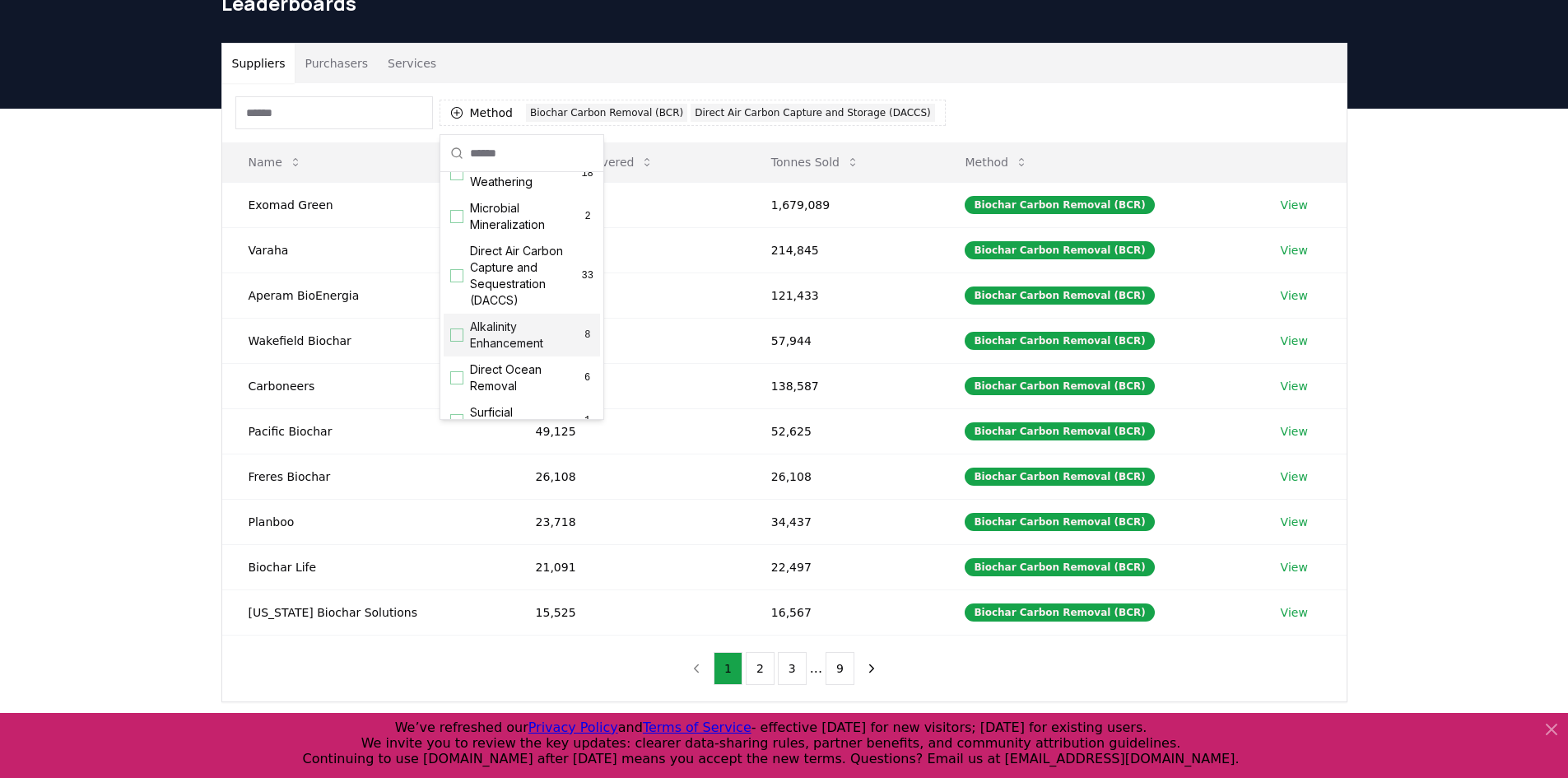
scroll to position [0, 0]
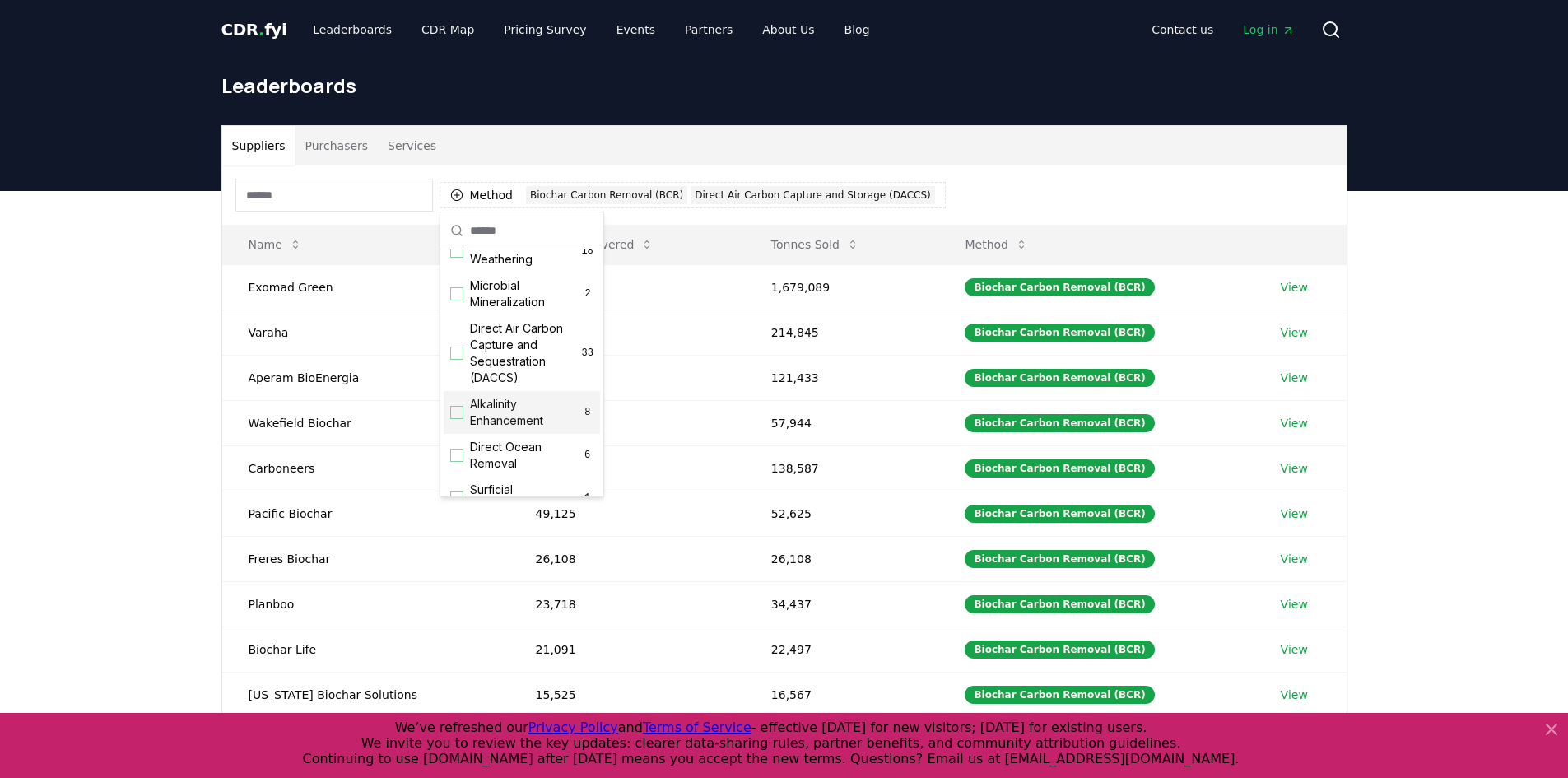
click at [1255, 214] on div "Method 2 Biochar Carbon Removal (BCR) Direct Air Carbon Capture and Storage (DA…" at bounding box center [784, 195] width 1125 height 60
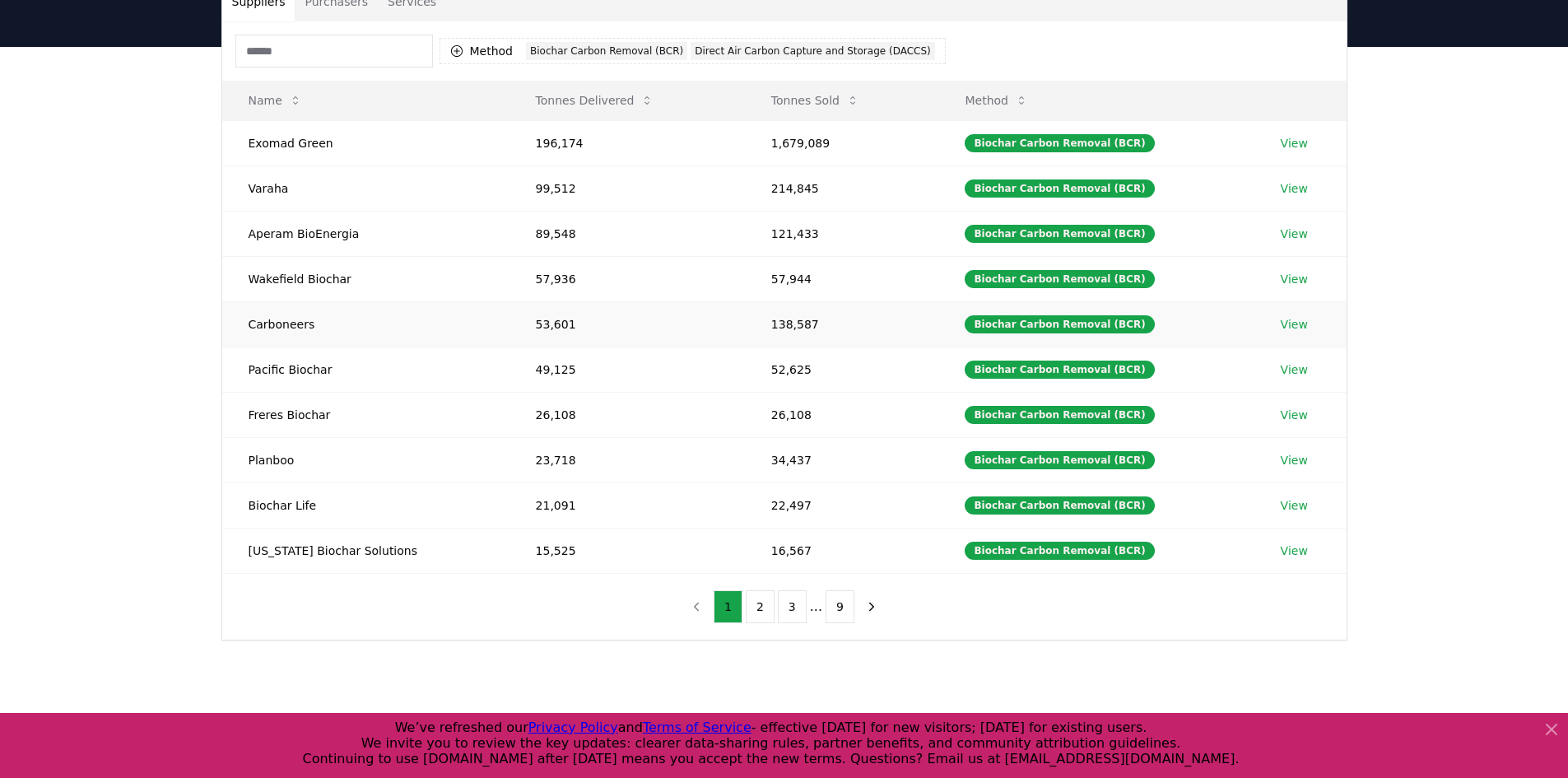
scroll to position [411, 0]
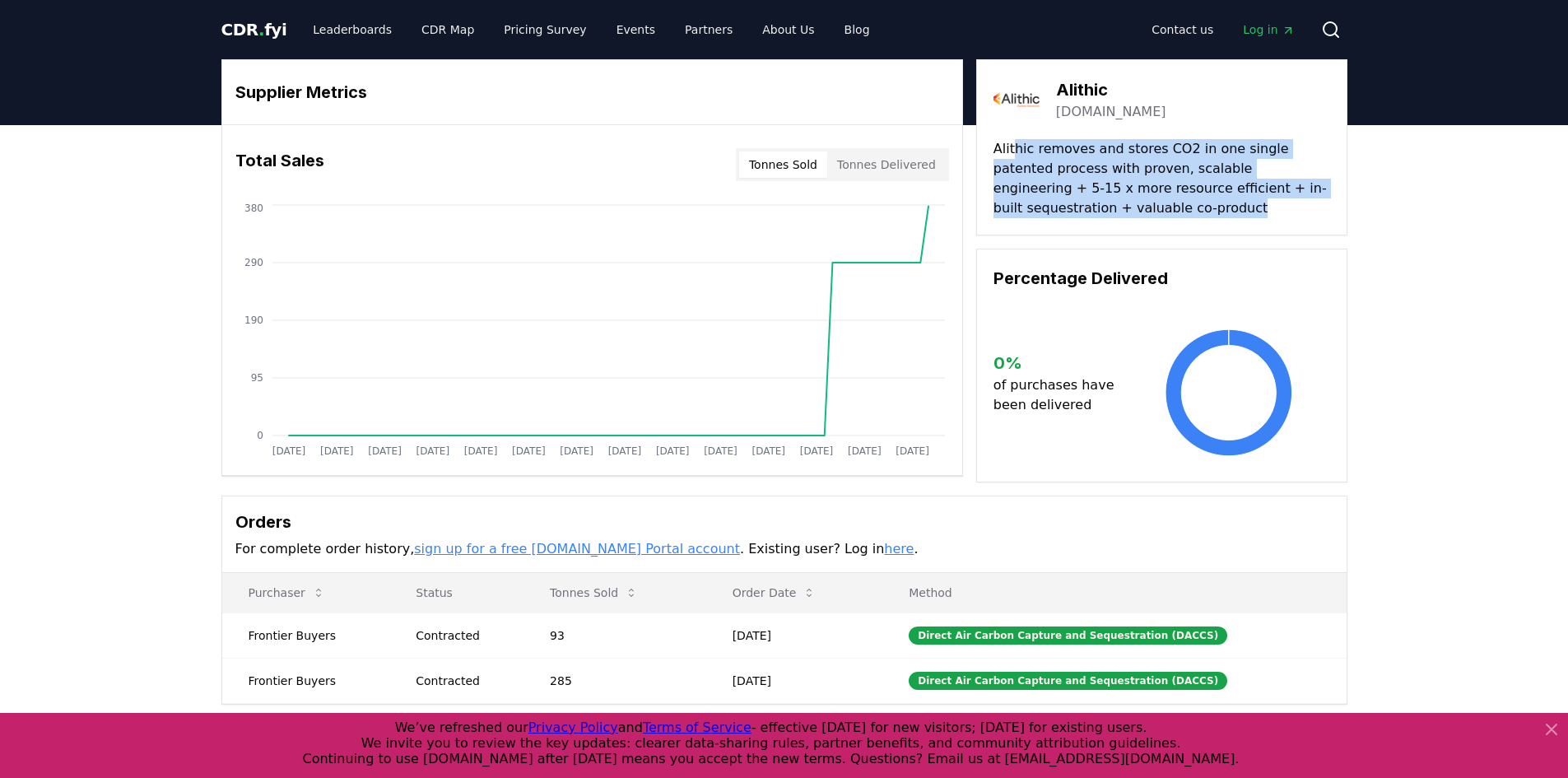
drag, startPoint x: 1136, startPoint y: 198, endPoint x: 1014, endPoint y: 136, distance: 136.9
click at [1014, 136] on div "Alithic alithic.com Alithic removes and stores CO2 in one single patented proce…" at bounding box center [1162, 148] width 371 height 176
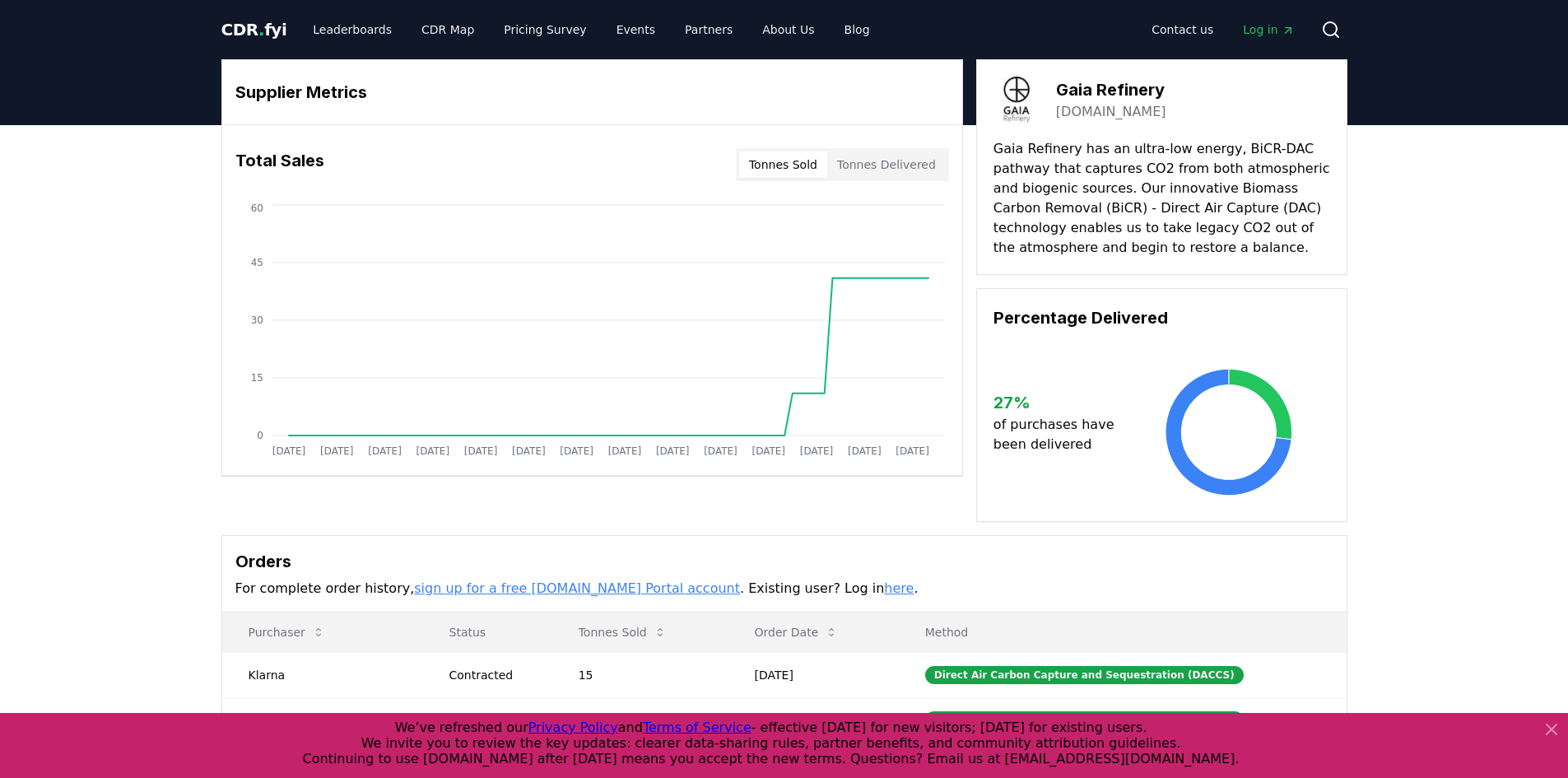
click at [215, 33] on div "CDR . fyi Leaderboards CDR Map Pricing Survey Events Partners About Us Blog Con…" at bounding box center [784, 29] width 1152 height 60
click at [277, 32] on span "CDR . fyi" at bounding box center [255, 29] width 66 height 20
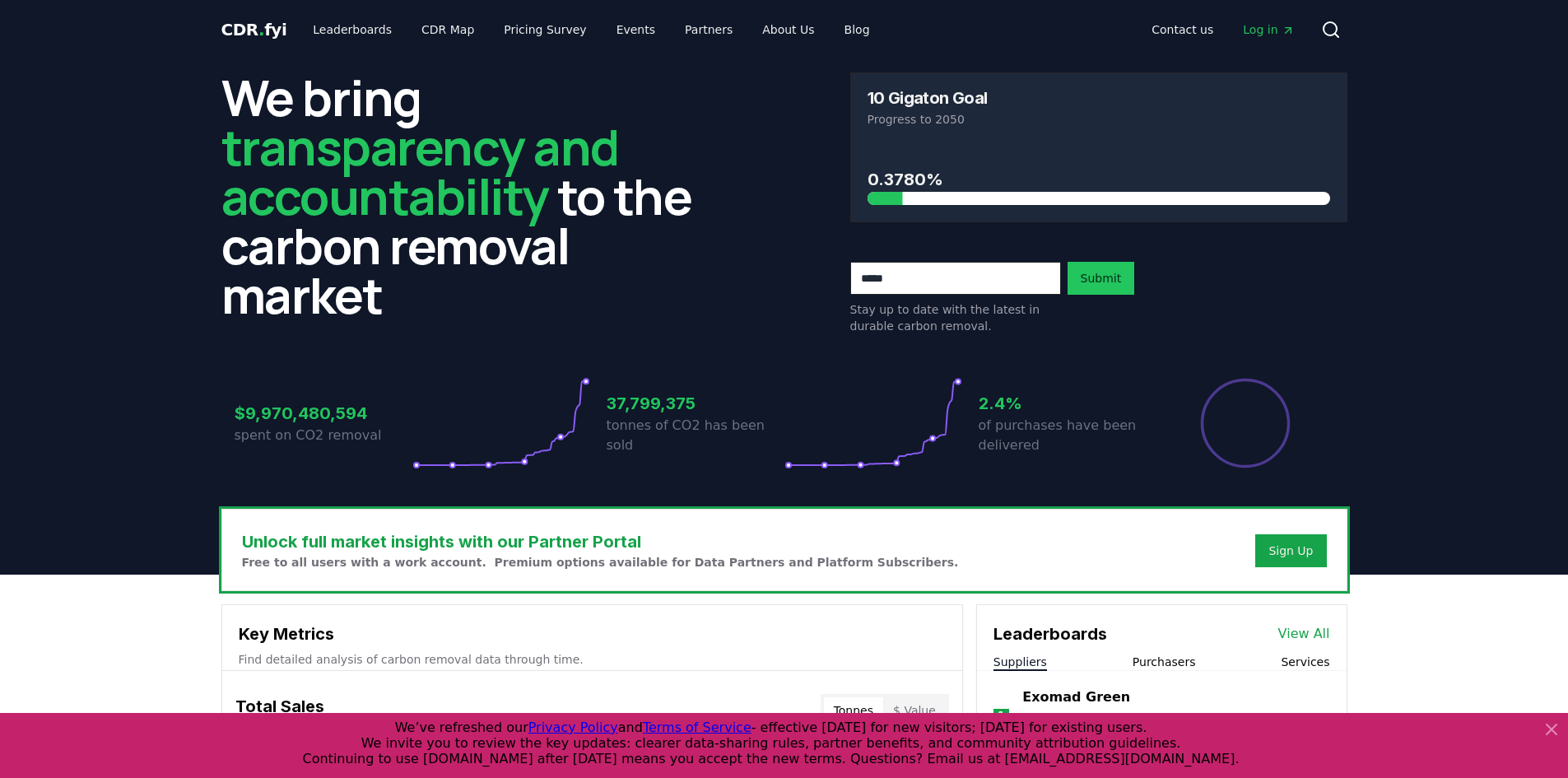
click at [880, 280] on input "email" at bounding box center [956, 278] width 210 height 33
type input "**********"
click at [1076, 285] on button "Submit" at bounding box center [1101, 278] width 67 height 33
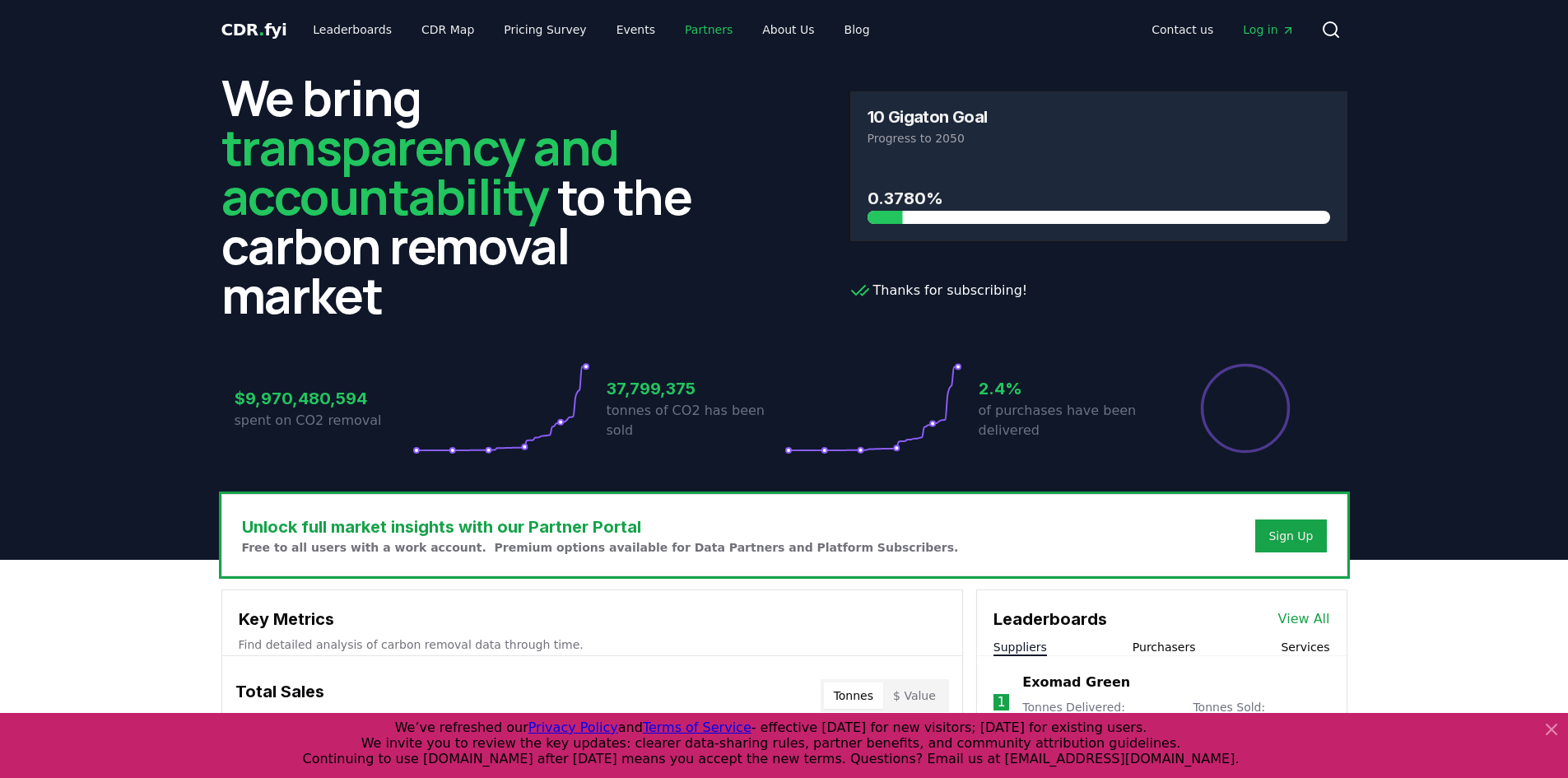
click at [681, 22] on link "Partners" at bounding box center [709, 29] width 74 height 29
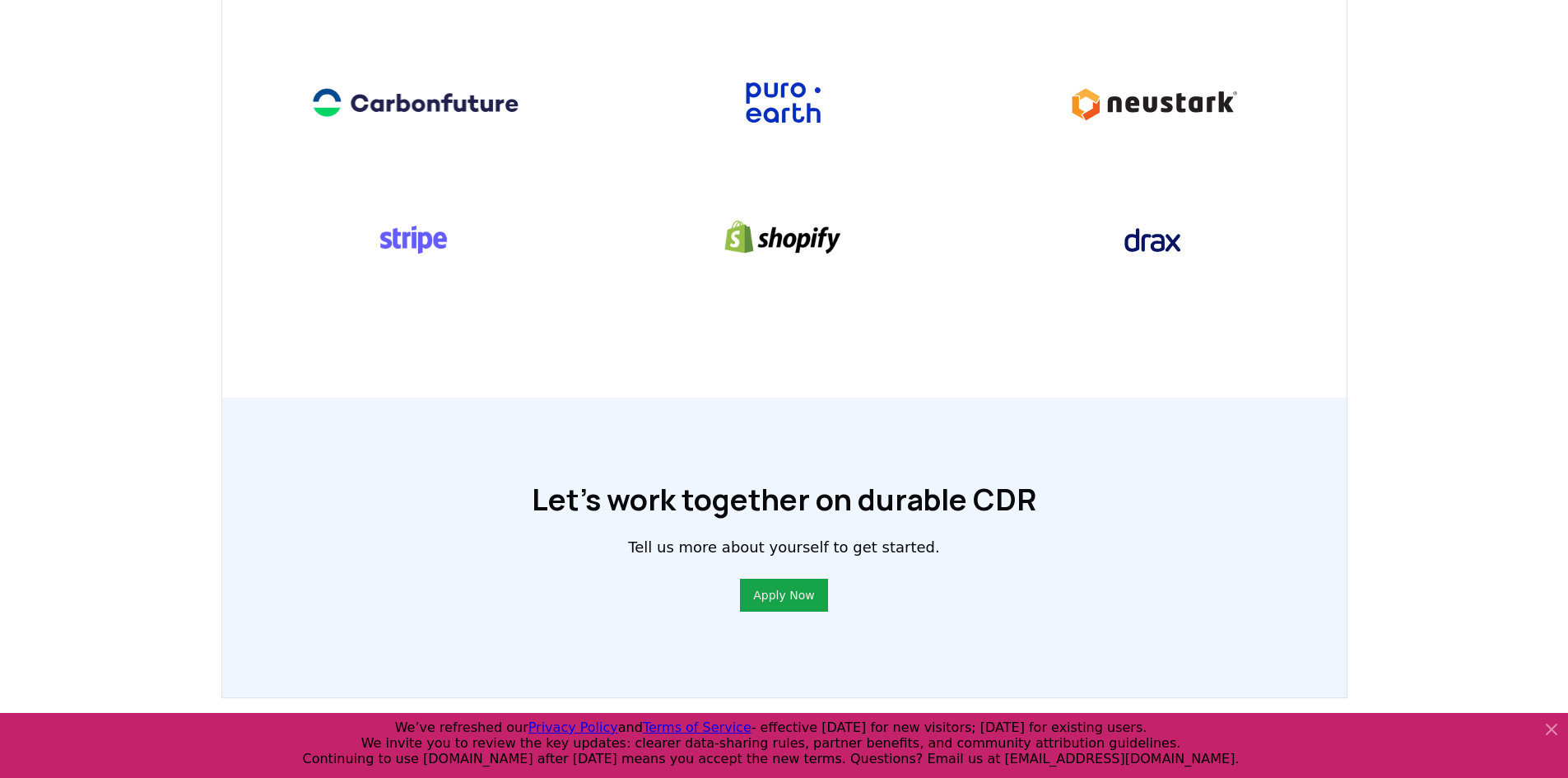
scroll to position [552, 0]
